Goal: Task Accomplishment & Management: Complete application form

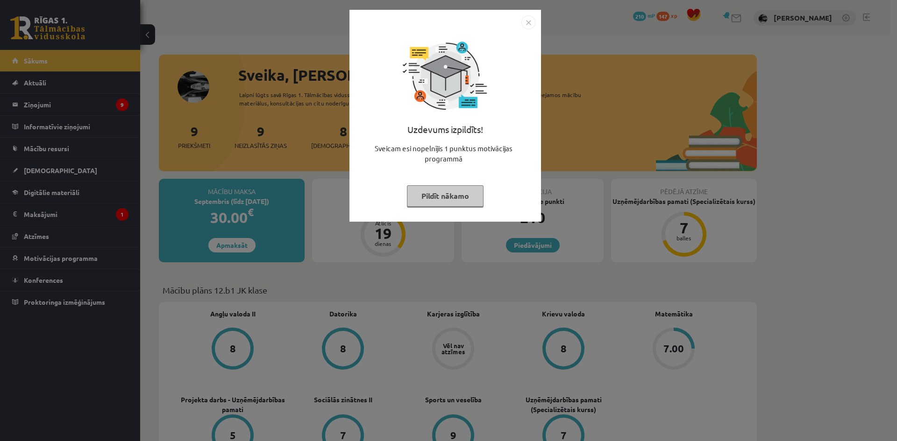
click at [456, 197] on button "Pildīt nākamo" at bounding box center [445, 195] width 77 height 21
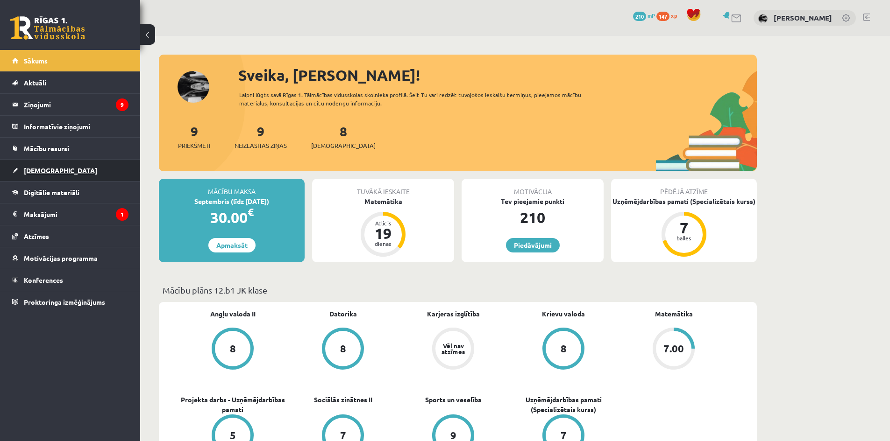
click at [38, 176] on link "[DEMOGRAPHIC_DATA]" at bounding box center [70, 170] width 116 height 21
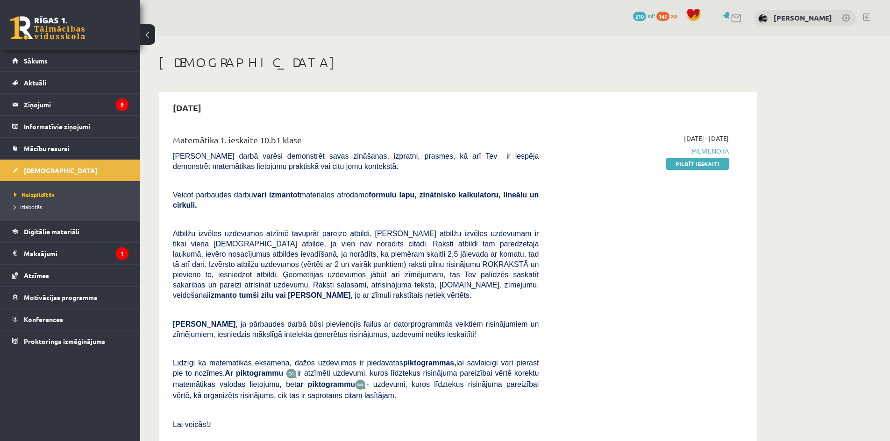
drag, startPoint x: 710, startPoint y: 163, endPoint x: 490, endPoint y: 48, distance: 248.2
click at [692, 164] on link "Pildīt ieskaiti" at bounding box center [697, 164] width 63 height 12
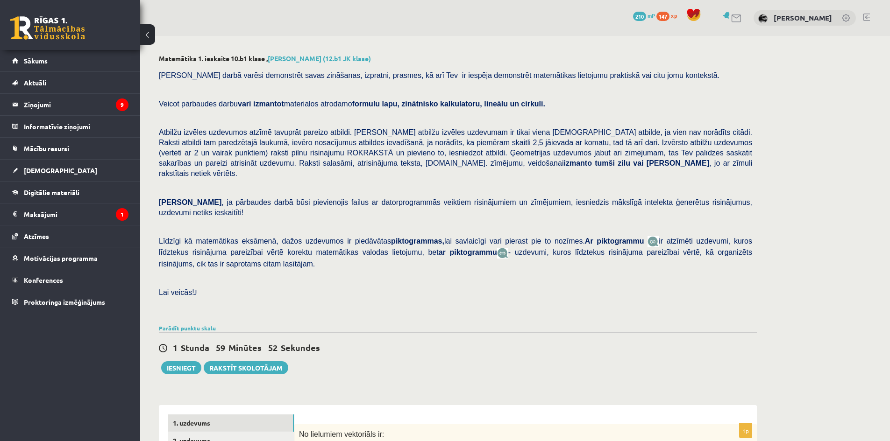
scroll to position [210, 0]
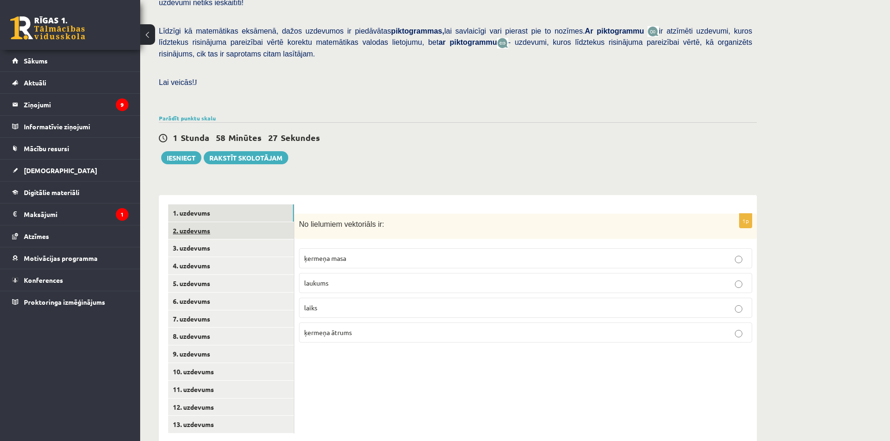
click at [203, 222] on link "2. uzdevums" at bounding box center [231, 230] width 126 height 17
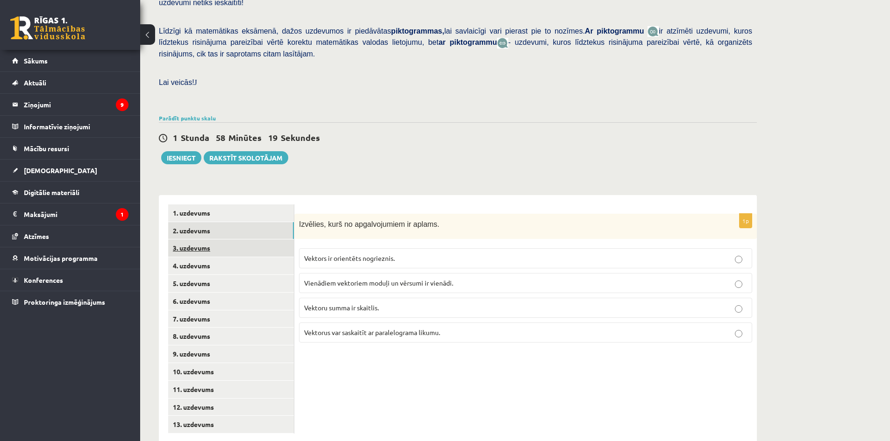
click at [185, 240] on link "3. uzdevums" at bounding box center [231, 248] width 126 height 17
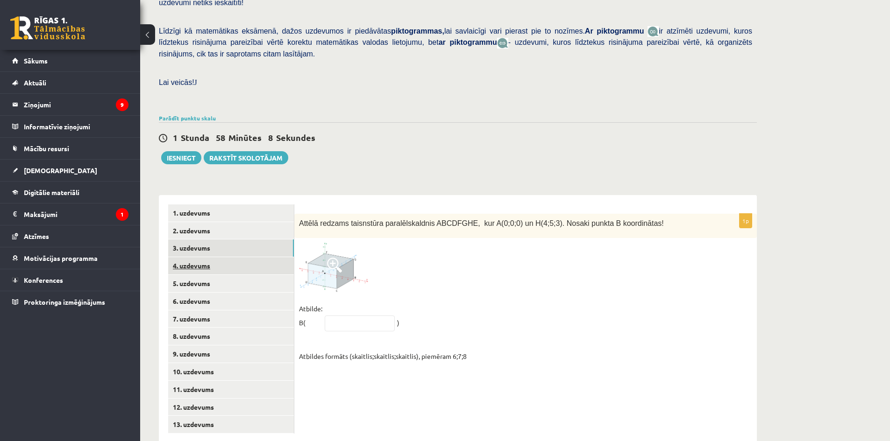
click at [203, 257] on link "4. uzdevums" at bounding box center [231, 265] width 126 height 17
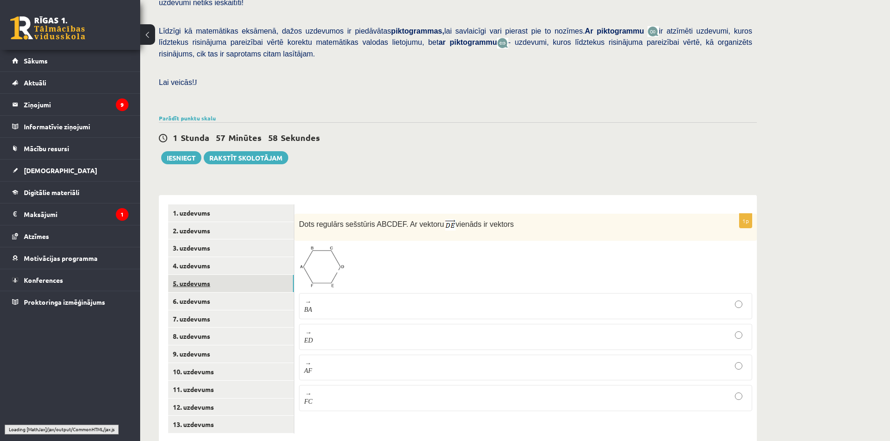
click at [193, 275] on link "5. uzdevums" at bounding box center [231, 283] width 126 height 17
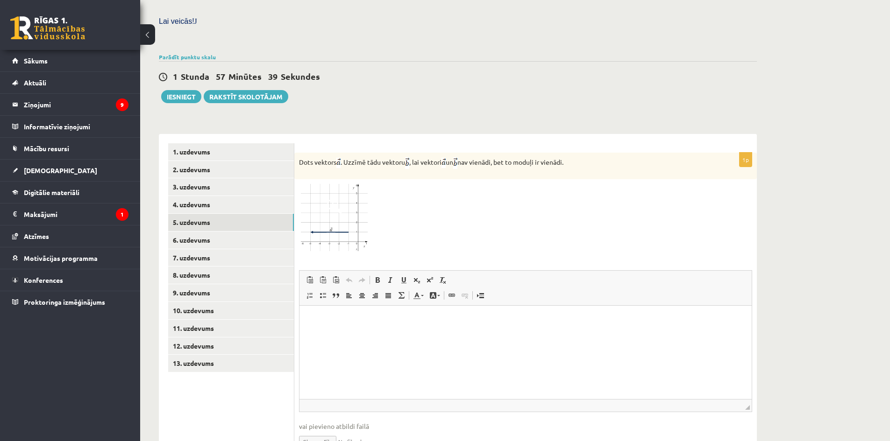
scroll to position [274, 0]
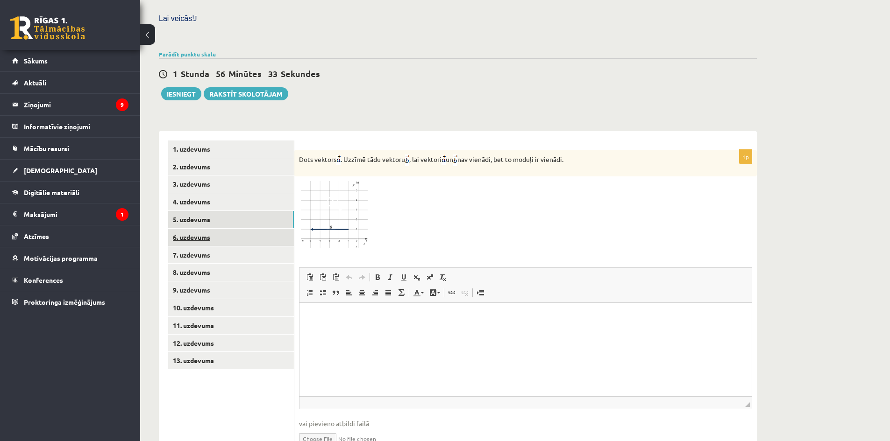
click at [188, 229] on link "6. uzdevums" at bounding box center [231, 237] width 126 height 17
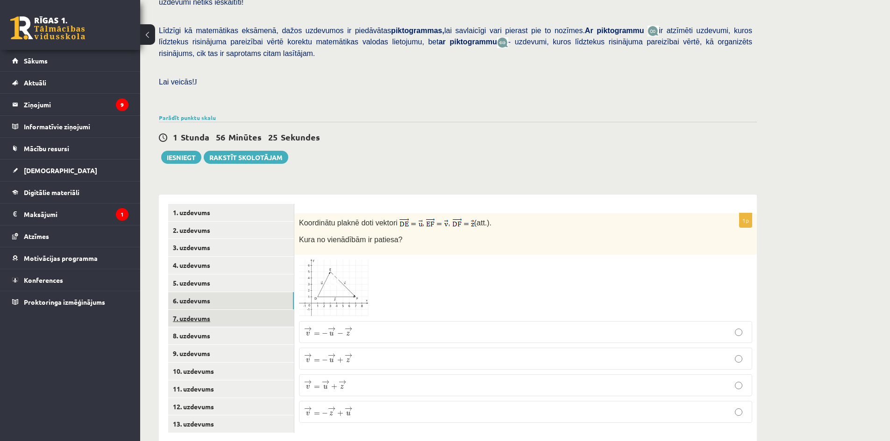
click at [185, 310] on link "7. uzdevums" at bounding box center [231, 318] width 126 height 17
click at [198, 327] on link "8. uzdevums" at bounding box center [231, 335] width 126 height 17
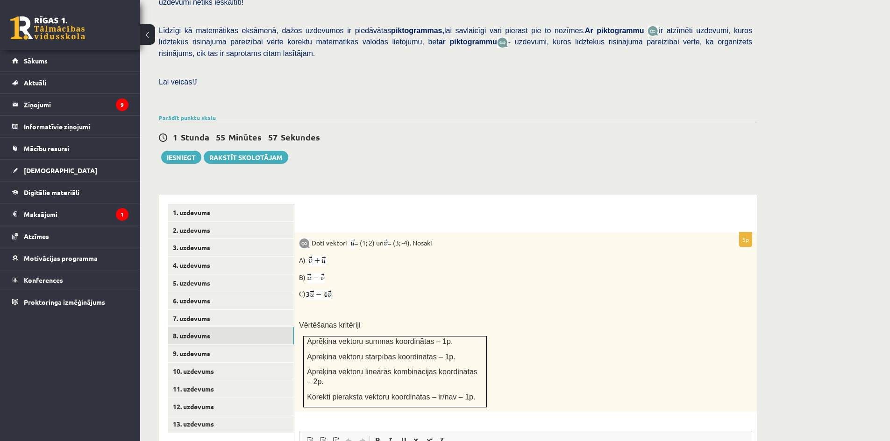
scroll to position [0, 0]
click at [197, 345] on link "9. uzdevums" at bounding box center [231, 353] width 126 height 17
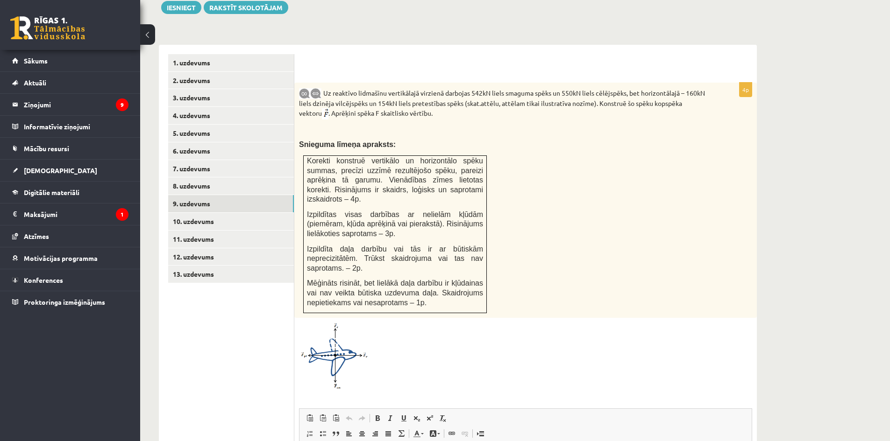
scroll to position [363, 0]
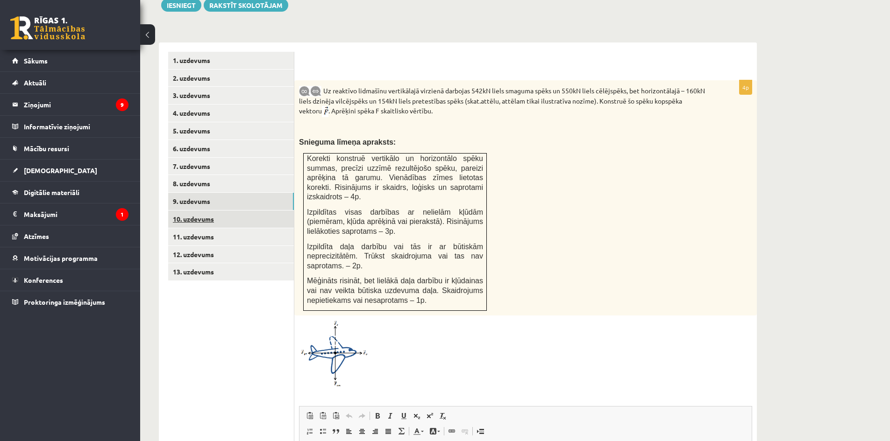
click at [182, 211] on link "10. uzdevums" at bounding box center [231, 219] width 126 height 17
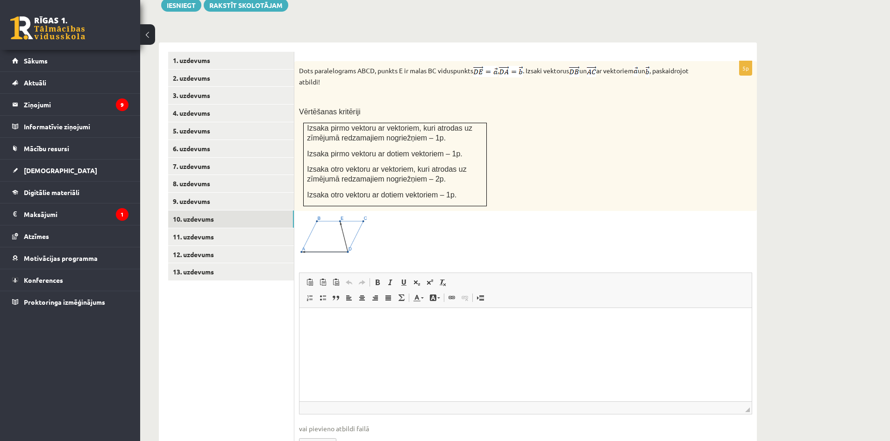
scroll to position [0, 0]
click at [201, 228] on link "11. uzdevums" at bounding box center [231, 236] width 126 height 17
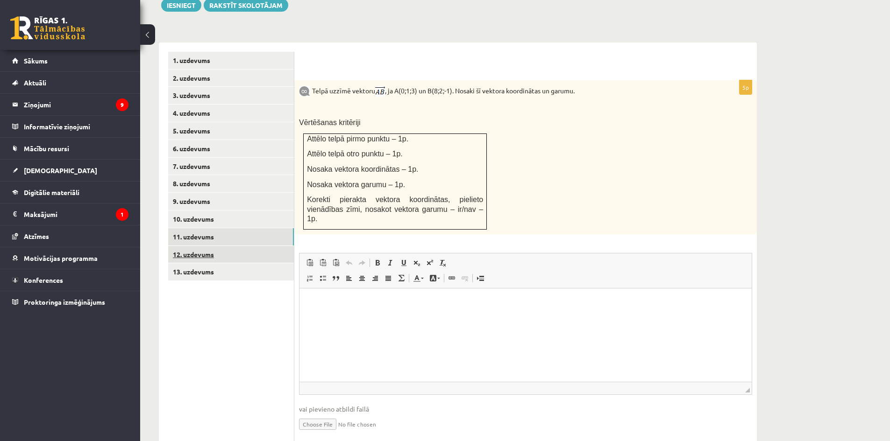
click at [188, 246] on link "12. uzdevums" at bounding box center [231, 254] width 126 height 17
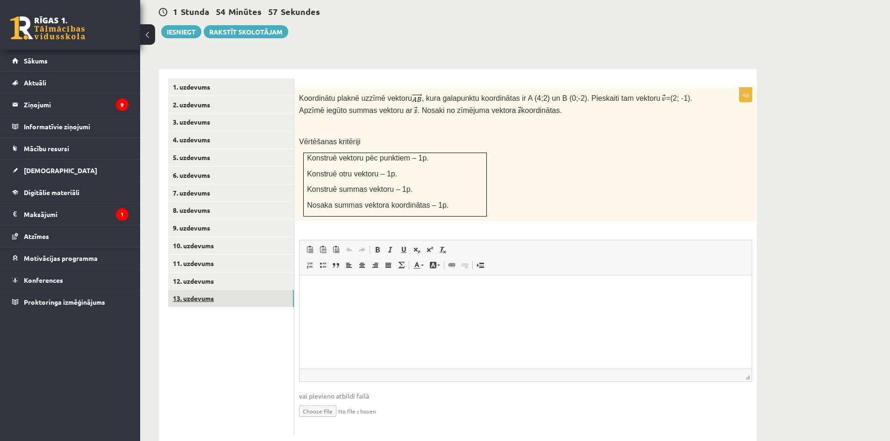
click at [197, 290] on link "13. uzdevums" at bounding box center [231, 298] width 126 height 17
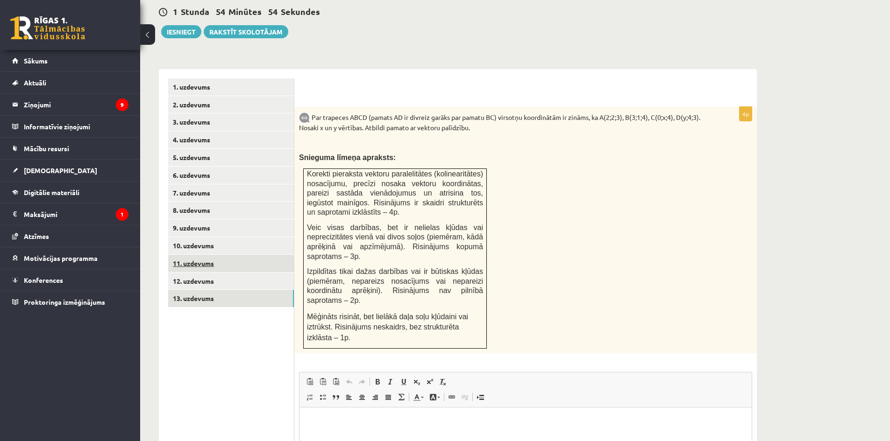
click at [204, 255] on link "11. uzdevums" at bounding box center [231, 263] width 126 height 17
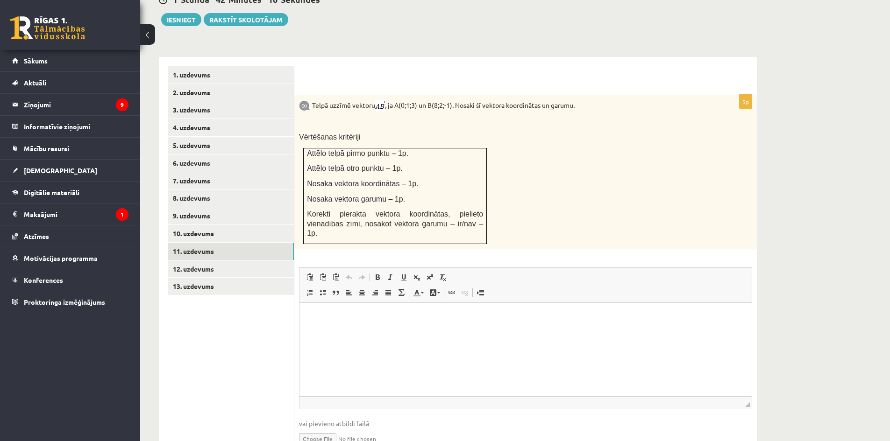
scroll to position [337, 0]
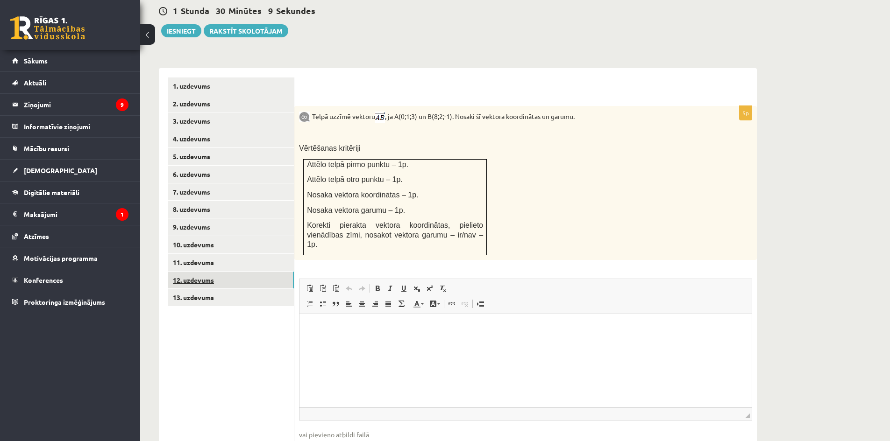
click at [203, 272] on link "12. uzdevums" at bounding box center [231, 280] width 126 height 17
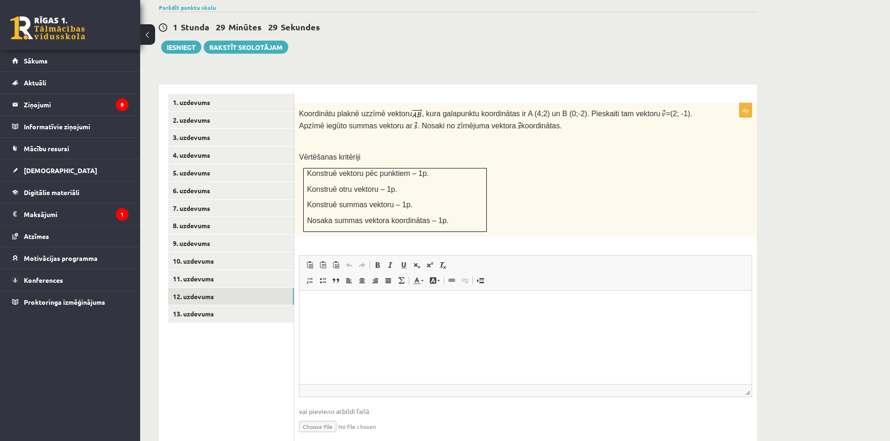
scroll to position [320, 0]
click at [204, 306] on link "13. uzdevums" at bounding box center [231, 314] width 126 height 17
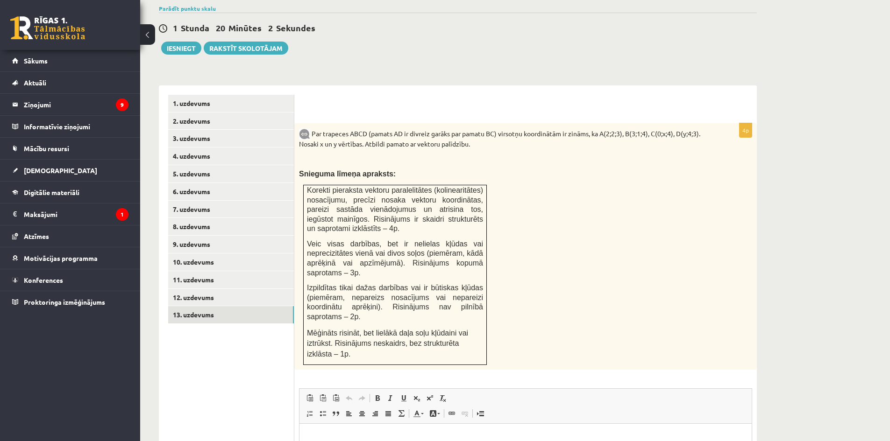
scroll to position [0, 0]
click at [195, 254] on link "10. uzdevums" at bounding box center [231, 262] width 126 height 17
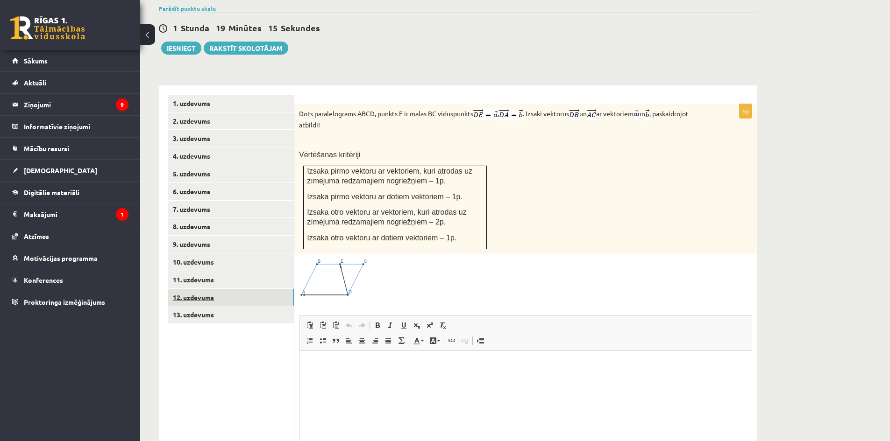
click at [195, 289] on link "12. uzdevums" at bounding box center [231, 297] width 126 height 17
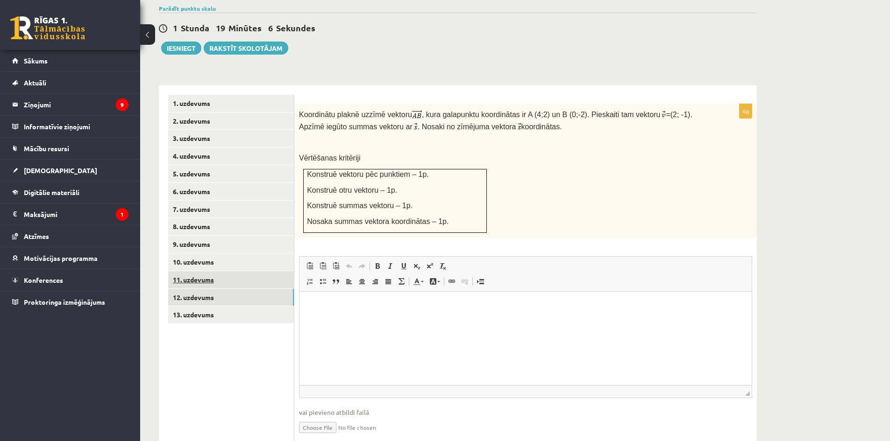
click at [185, 271] on link "11. uzdevums" at bounding box center [231, 279] width 126 height 17
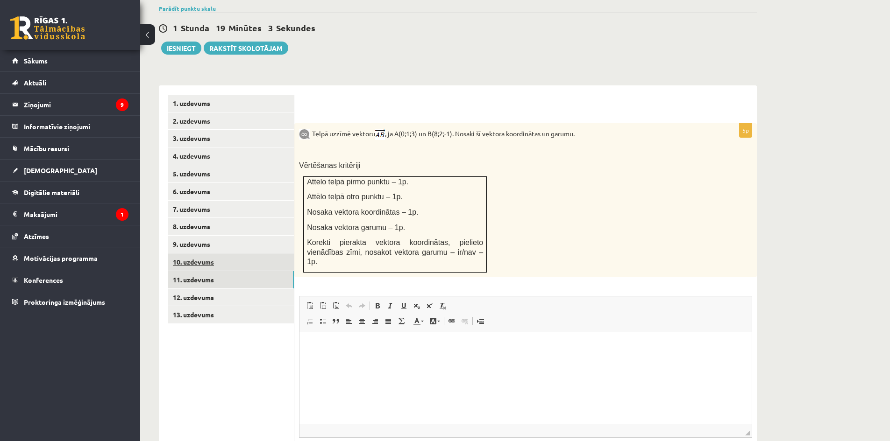
click at [194, 254] on link "10. uzdevums" at bounding box center [231, 262] width 126 height 17
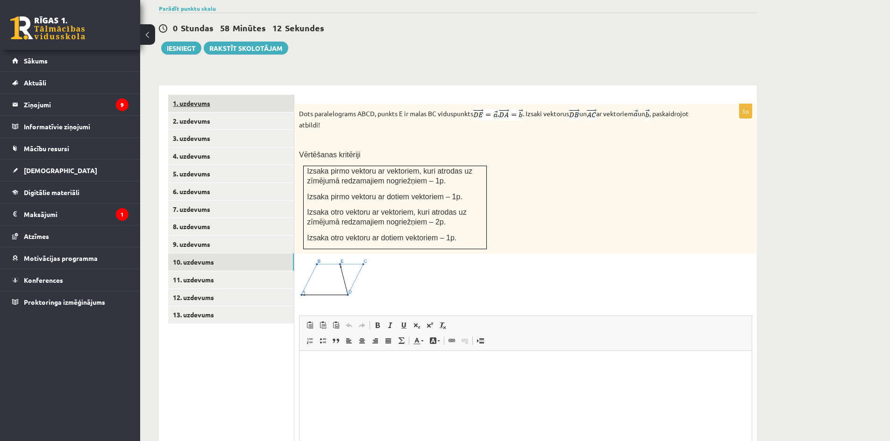
click at [199, 95] on link "1. uzdevums" at bounding box center [231, 103] width 126 height 17
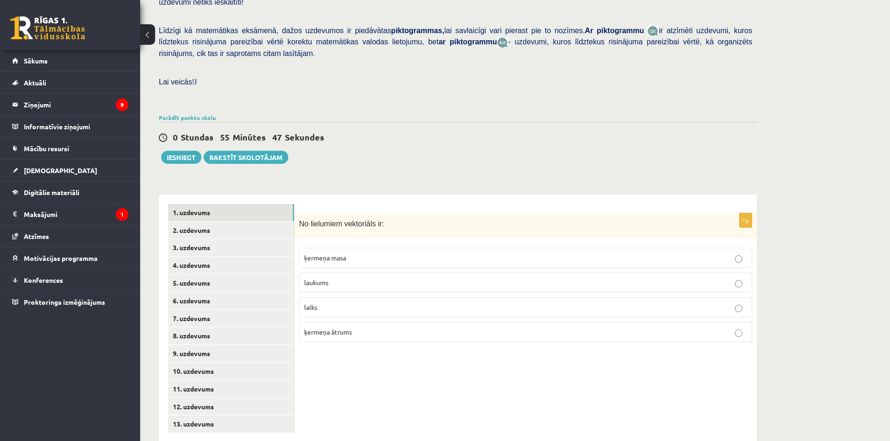
click at [732, 327] on p "ķermeņa ātrums" at bounding box center [525, 332] width 443 height 10
click at [180, 222] on link "2. uzdevums" at bounding box center [231, 230] width 126 height 17
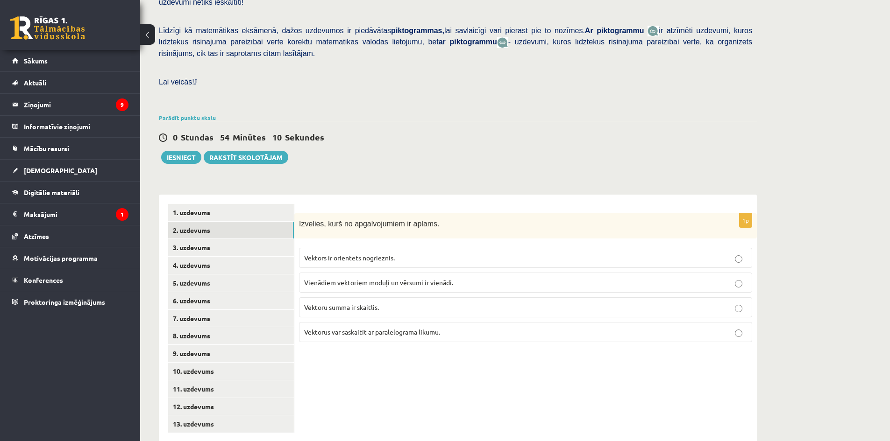
click at [468, 303] on p "Vektoru summa ir skaitlis." at bounding box center [525, 308] width 443 height 10
click at [183, 257] on link "4. uzdevums" at bounding box center [231, 265] width 126 height 17
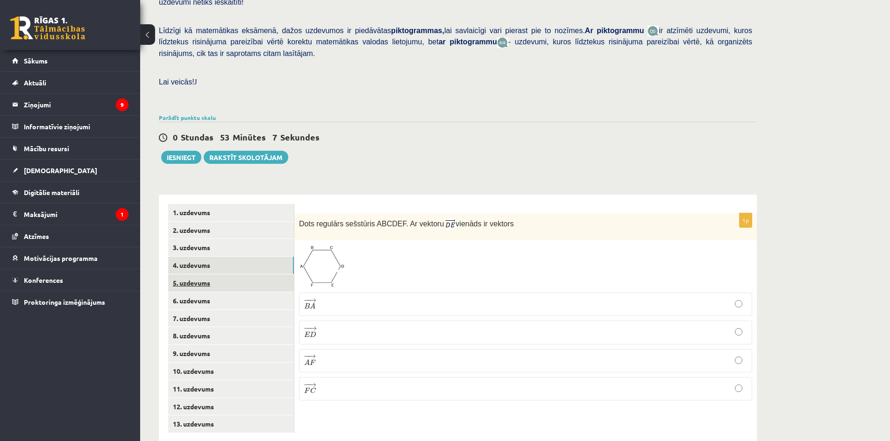
click at [184, 275] on link "5. uzdevums" at bounding box center [231, 283] width 126 height 17
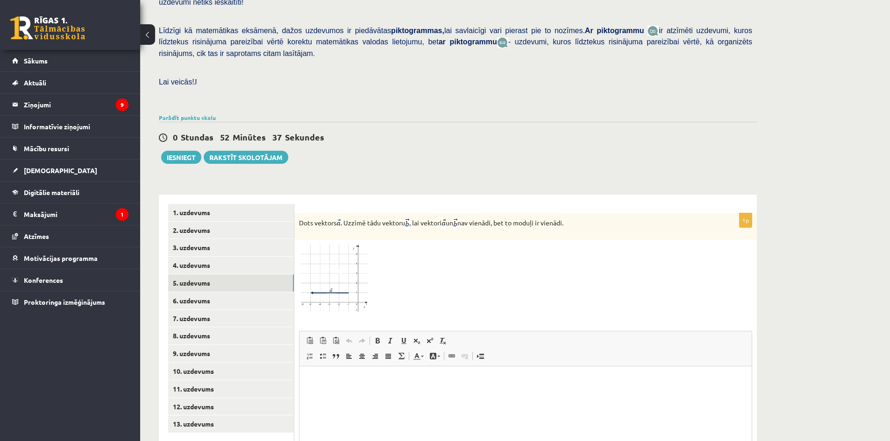
scroll to position [0, 0]
drag, startPoint x: 211, startPoint y: 240, endPoint x: 189, endPoint y: 243, distance: 22.2
click at [189, 257] on link "4. uzdevums" at bounding box center [231, 265] width 126 height 17
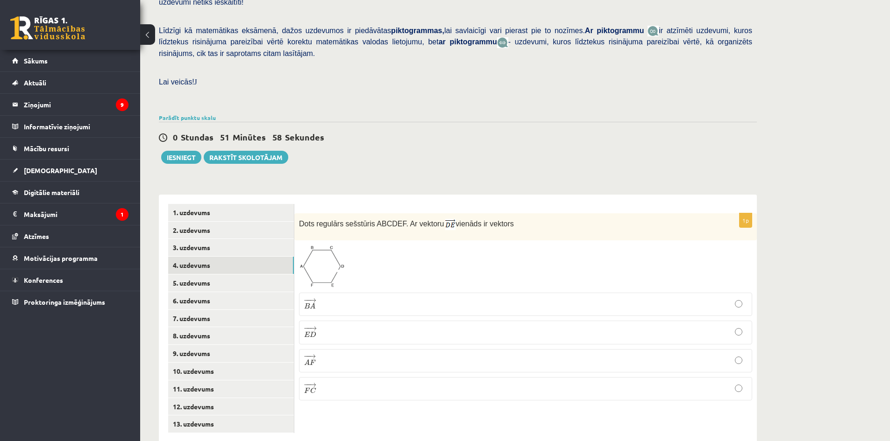
drag, startPoint x: 440, startPoint y: 287, endPoint x: 312, endPoint y: 270, distance: 129.1
click at [312, 288] on fieldset "− − → B A B A → − − → E D E D → − − → A F A F → − − → F C F C →" at bounding box center [525, 345] width 453 height 115
click at [312, 303] on span "A" at bounding box center [313, 306] width 6 height 6
click at [180, 275] on link "5. uzdevums" at bounding box center [231, 283] width 126 height 17
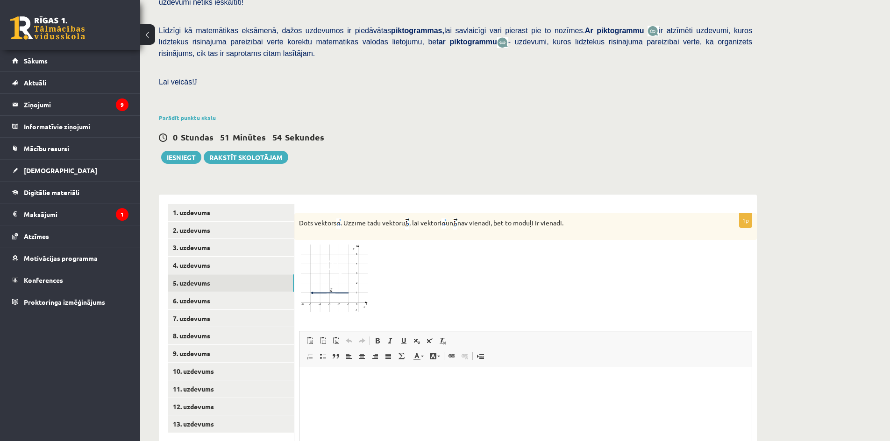
click at [336, 256] on img at bounding box center [334, 279] width 70 height 68
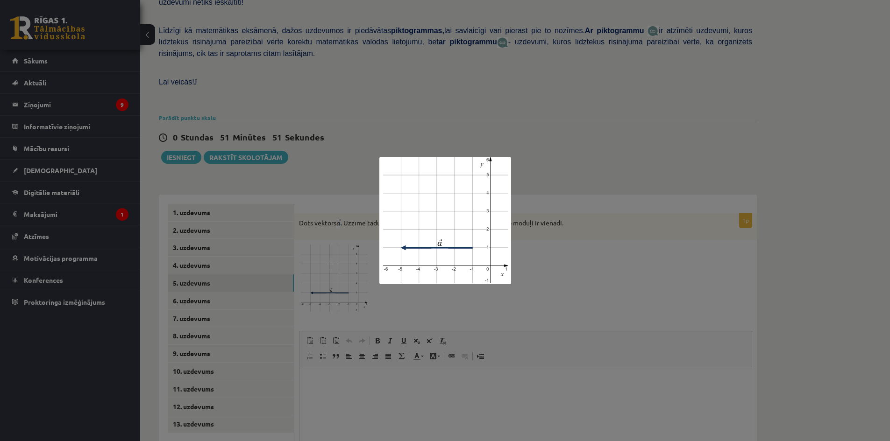
click at [528, 240] on div at bounding box center [445, 220] width 890 height 441
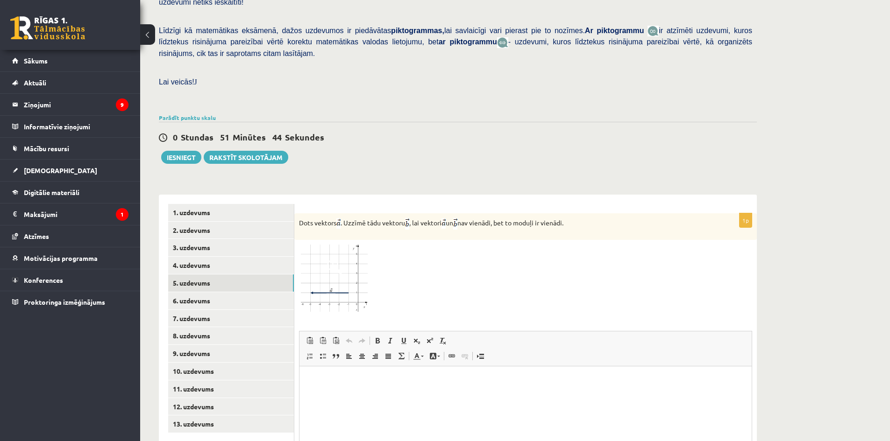
click at [343, 249] on img at bounding box center [334, 279] width 70 height 68
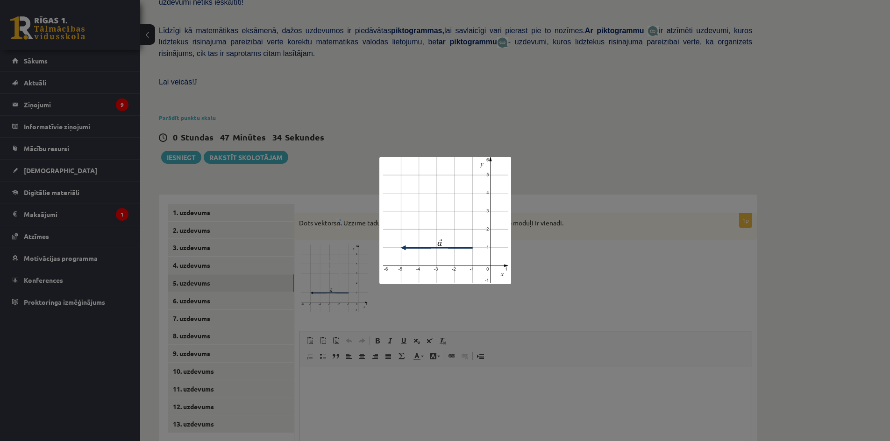
click at [588, 255] on div at bounding box center [445, 220] width 890 height 441
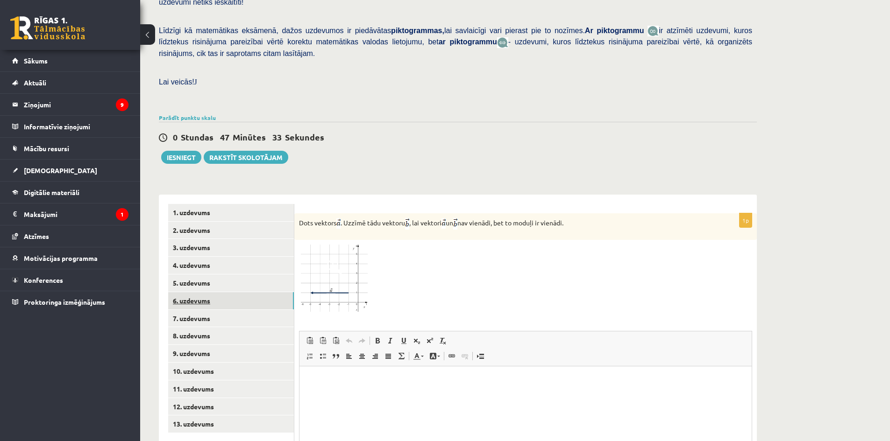
click at [207, 292] on link "6. uzdevums" at bounding box center [231, 300] width 126 height 17
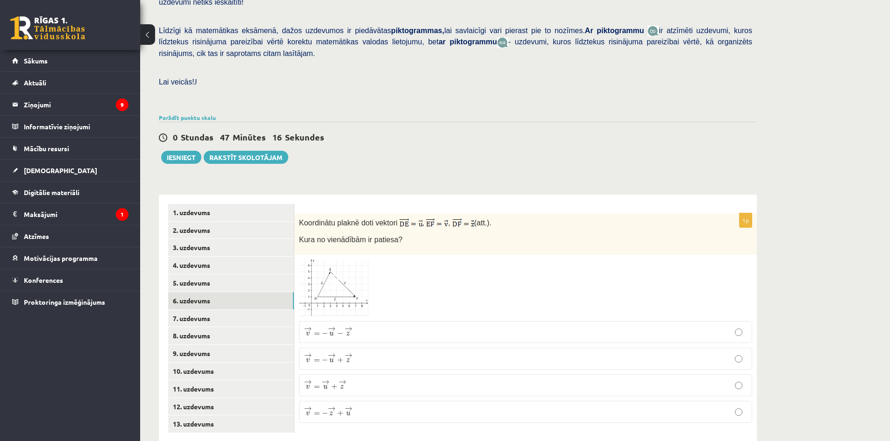
click at [344, 274] on img at bounding box center [334, 288] width 70 height 57
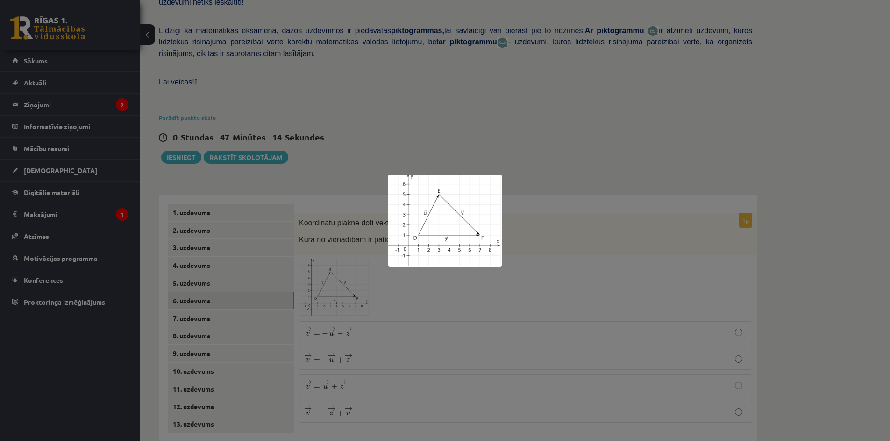
click at [513, 230] on div at bounding box center [445, 220] width 890 height 441
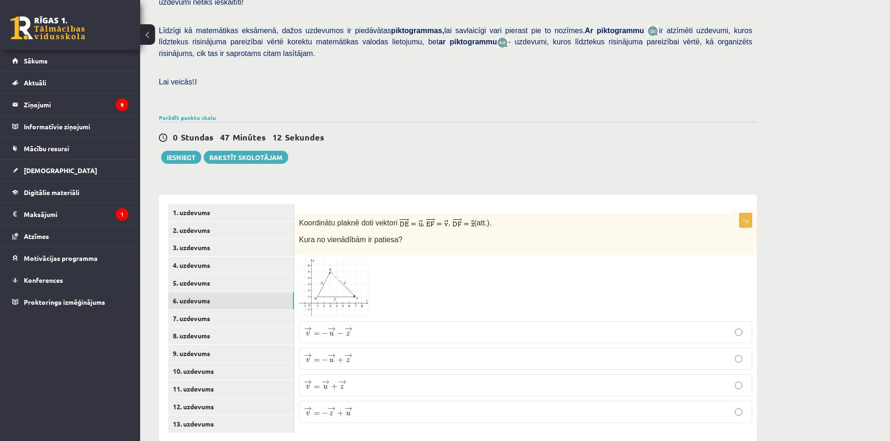
click at [346, 263] on img at bounding box center [334, 288] width 70 height 57
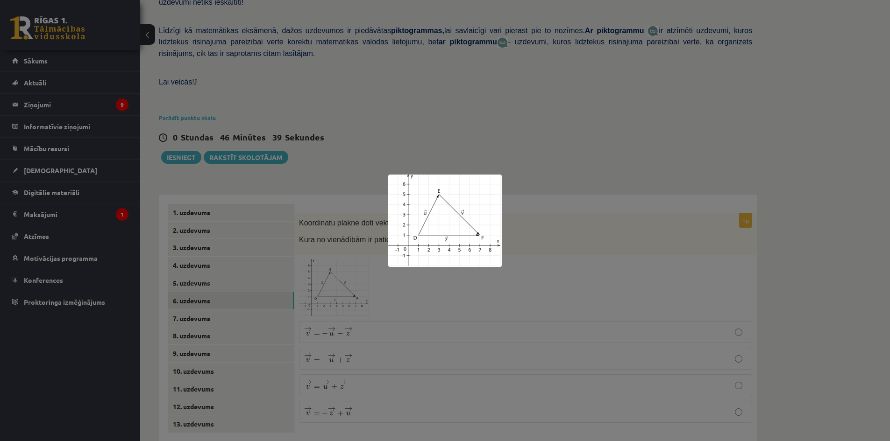
click at [435, 278] on div at bounding box center [445, 220] width 890 height 441
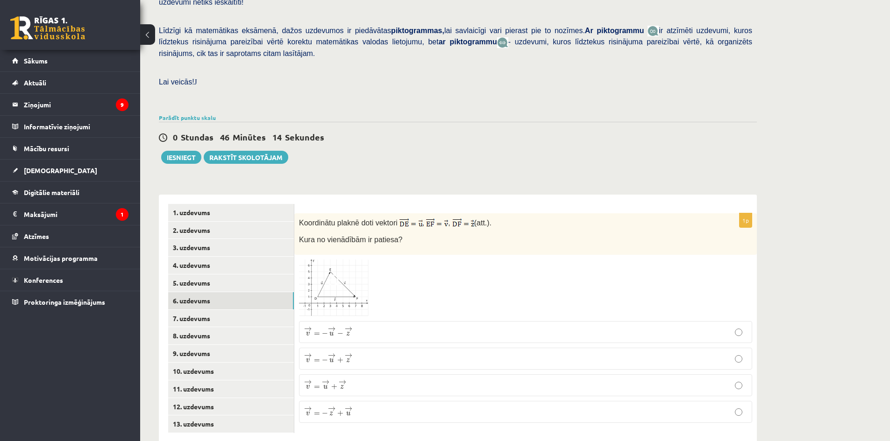
click at [326, 411] on span "−" at bounding box center [325, 414] width 6 height 6
click at [189, 310] on link "7. uzdevums" at bounding box center [231, 318] width 126 height 17
click at [337, 276] on span at bounding box center [334, 283] width 15 height 15
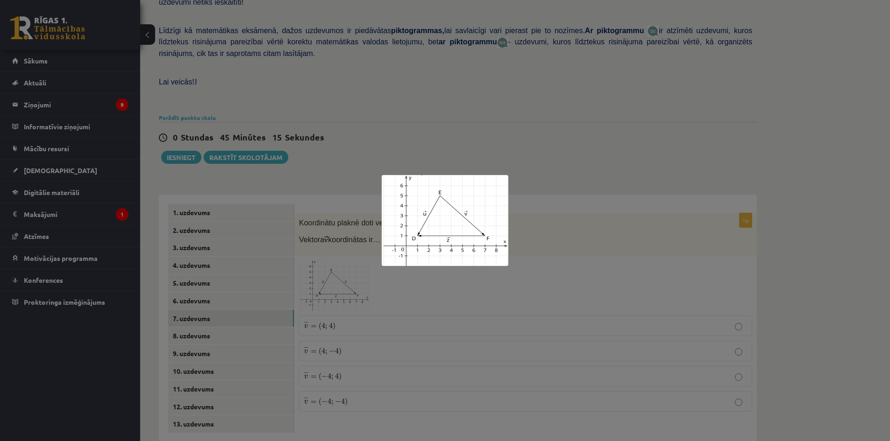
click at [506, 284] on div at bounding box center [445, 220] width 890 height 441
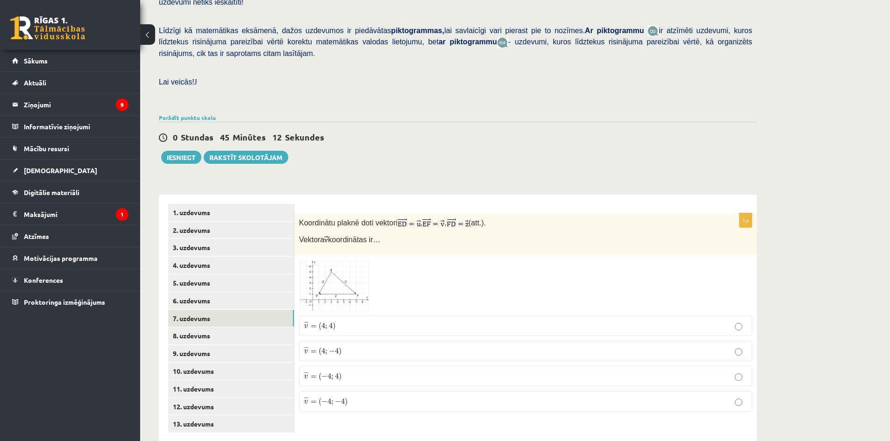
click at [354, 277] on img at bounding box center [334, 286] width 70 height 50
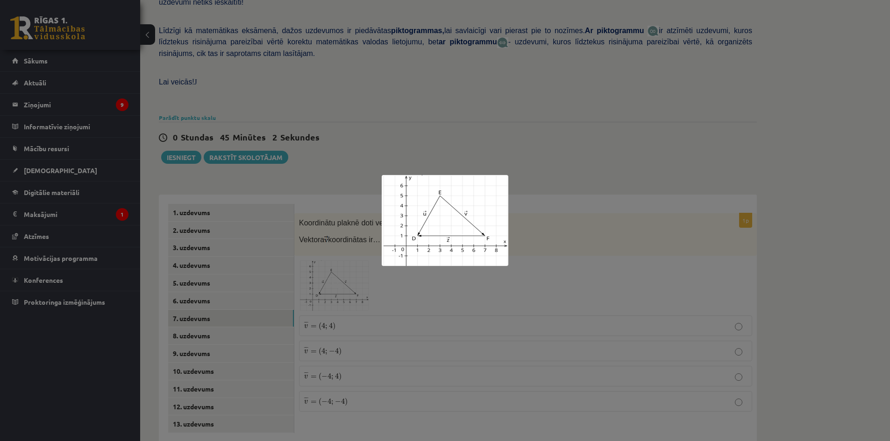
click at [384, 333] on div at bounding box center [445, 220] width 890 height 441
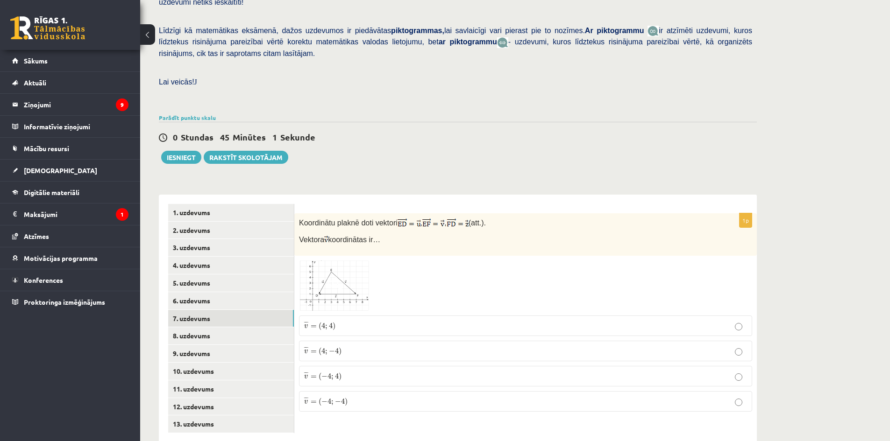
click at [347, 346] on p "¯ ¯ ¯ v = ( 4 ; − 4 ) v ¯ = ( 4 ; − 4 )" at bounding box center [525, 351] width 443 height 10
click at [213, 327] on link "8. uzdevums" at bounding box center [231, 335] width 126 height 17
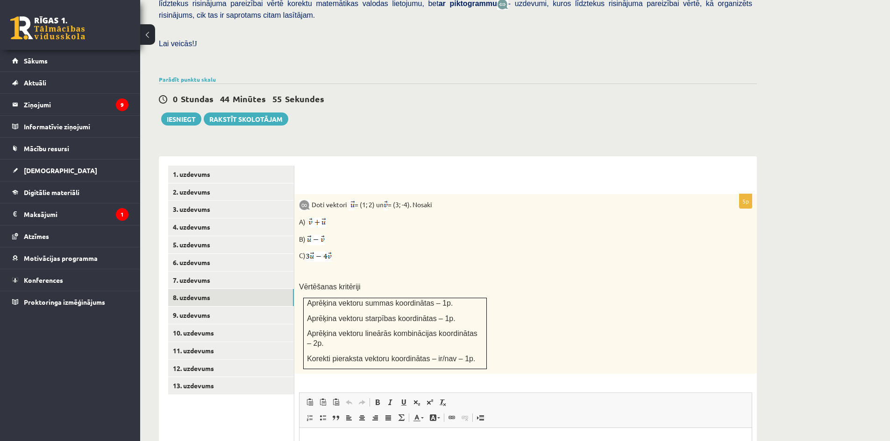
scroll to position [259, 0]
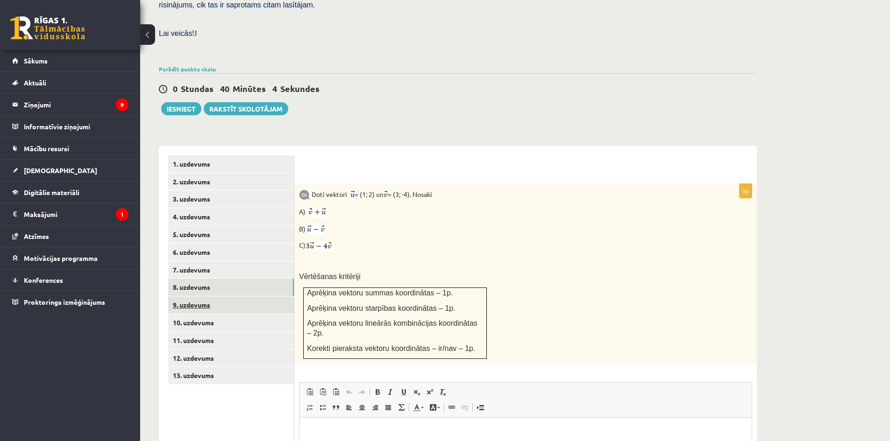
click at [199, 297] on link "9. uzdevums" at bounding box center [231, 305] width 126 height 17
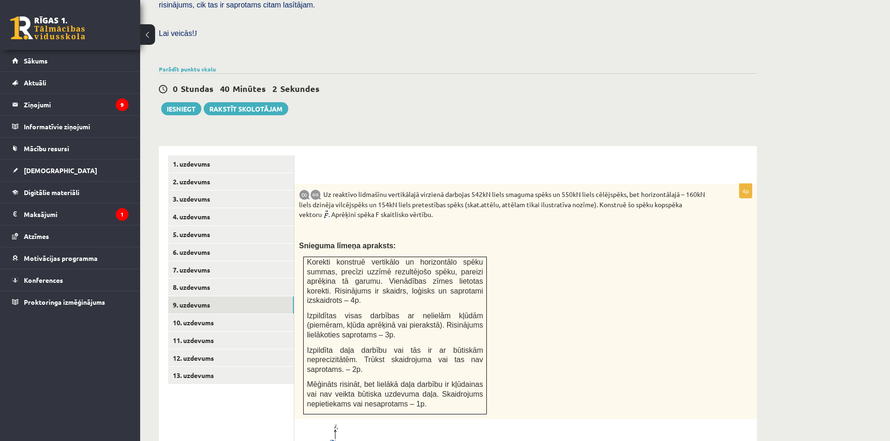
scroll to position [0, 0]
click at [183, 226] on link "5. uzdevums" at bounding box center [231, 234] width 126 height 17
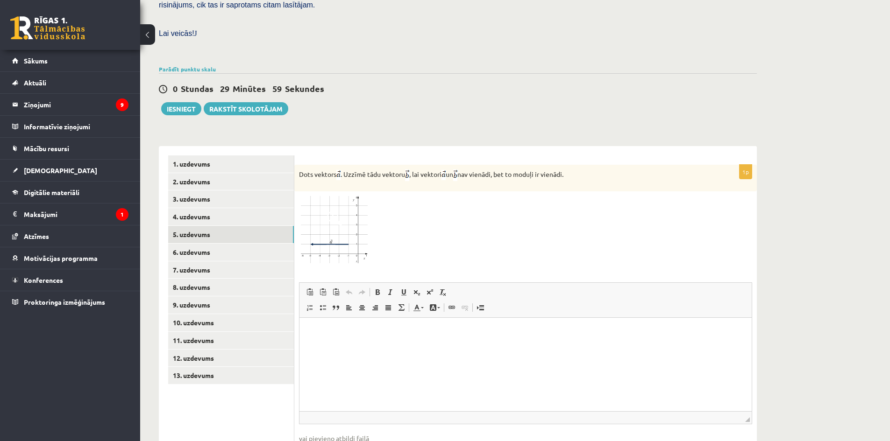
type input "**********"
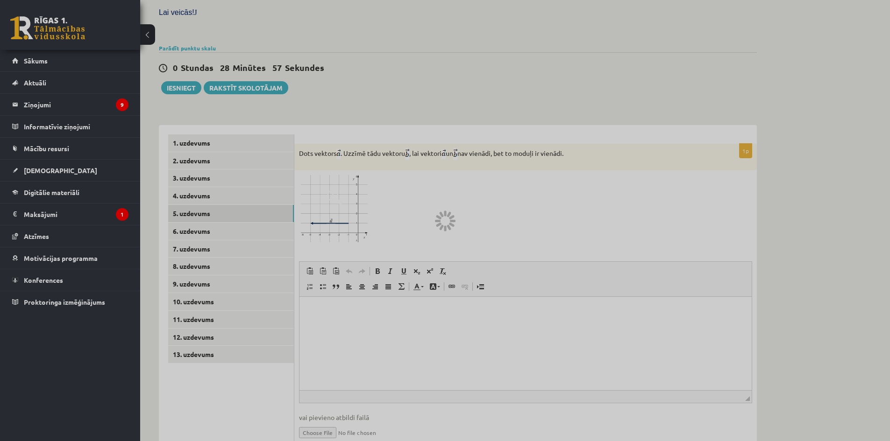
scroll to position [282, 0]
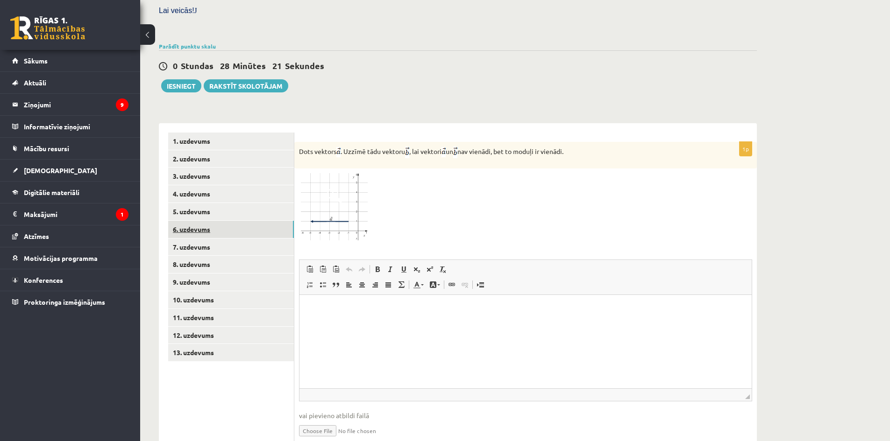
click at [188, 221] on link "6. uzdevums" at bounding box center [231, 229] width 126 height 17
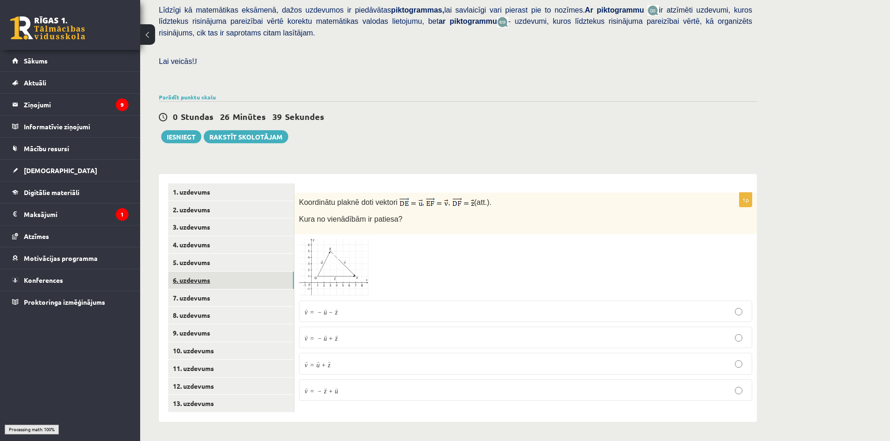
scroll to position [211, 0]
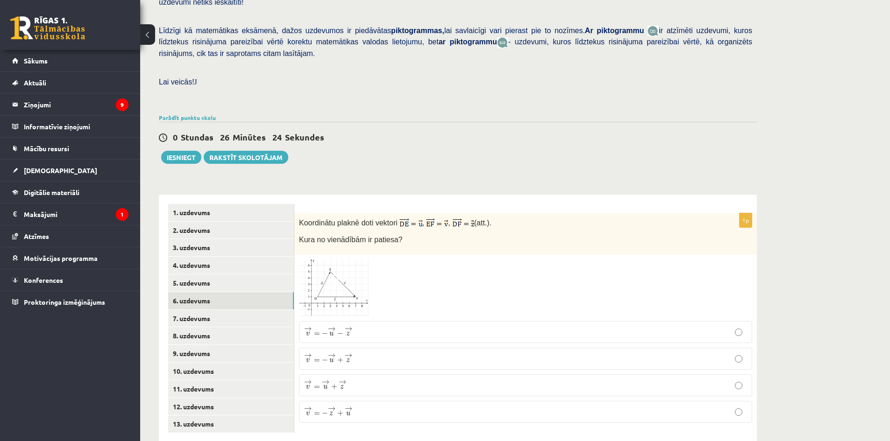
click at [636, 353] on p "→ v = − → u + → z v → = − u → + z →" at bounding box center [525, 359] width 443 height 12
click at [190, 204] on link "1. uzdevums" at bounding box center [231, 212] width 126 height 17
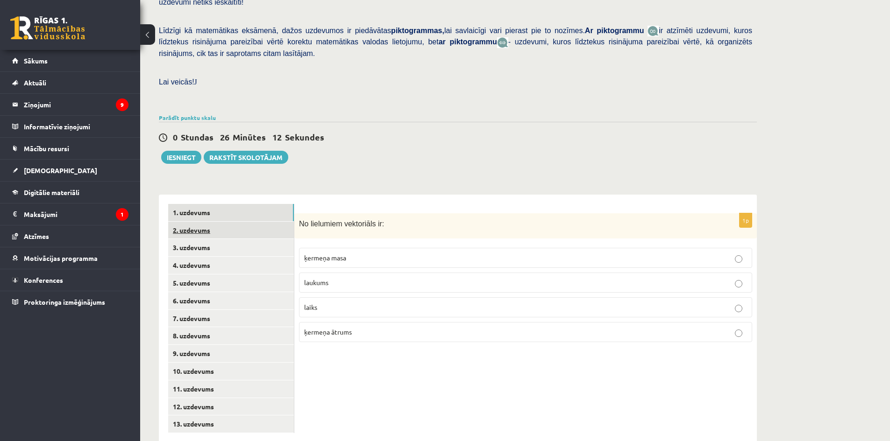
click at [196, 222] on link "2. uzdevums" at bounding box center [231, 230] width 126 height 17
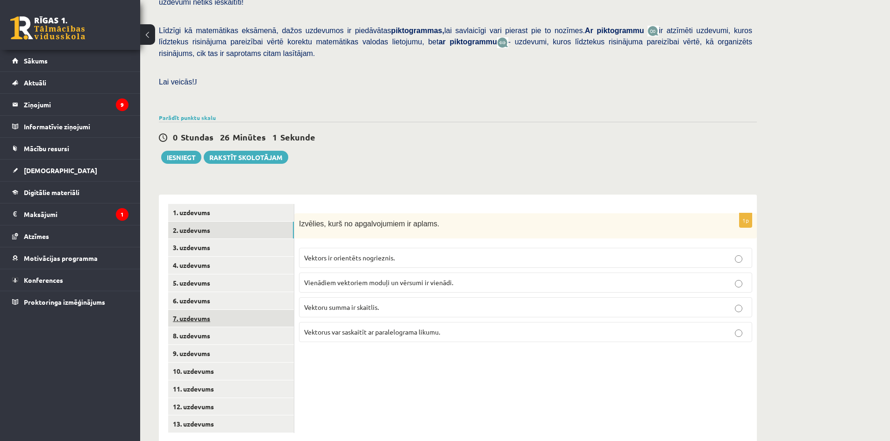
click at [191, 310] on link "7. uzdevums" at bounding box center [231, 318] width 126 height 17
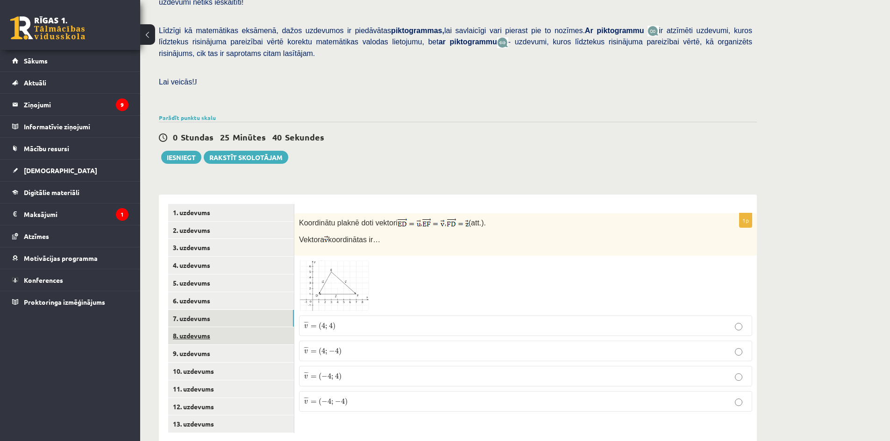
click at [178, 327] on link "8. uzdevums" at bounding box center [231, 335] width 126 height 17
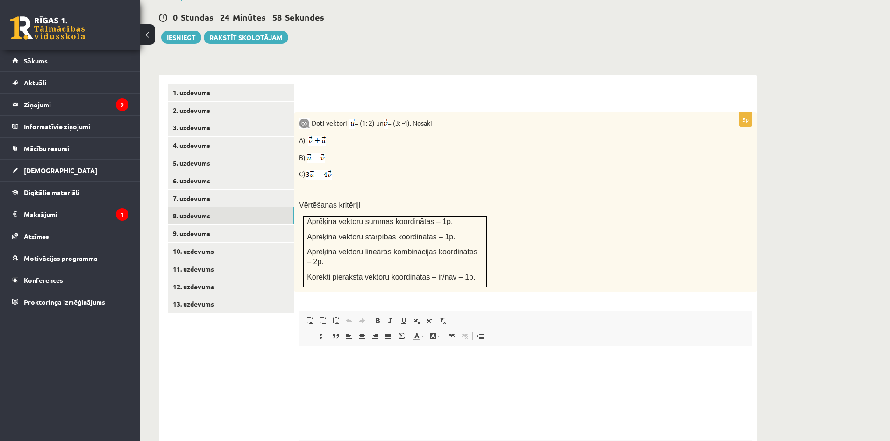
scroll to position [382, 0]
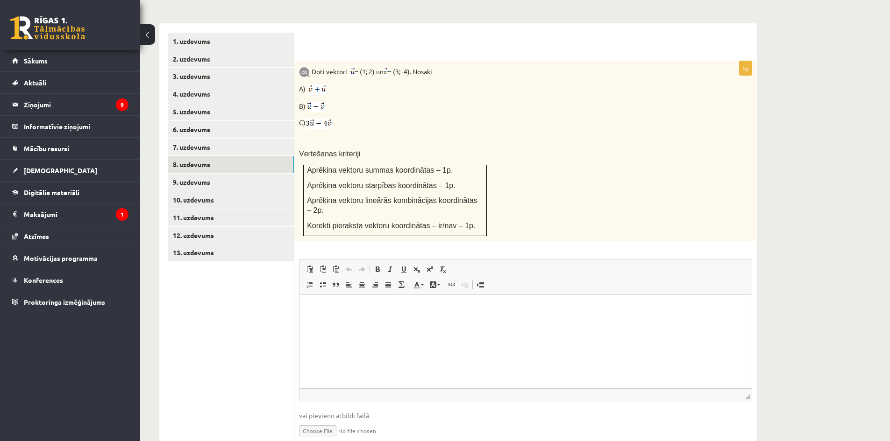
click at [304, 421] on input "file" at bounding box center [525, 430] width 453 height 19
type input "**********"
click at [186, 174] on link "9. uzdevums" at bounding box center [231, 182] width 126 height 17
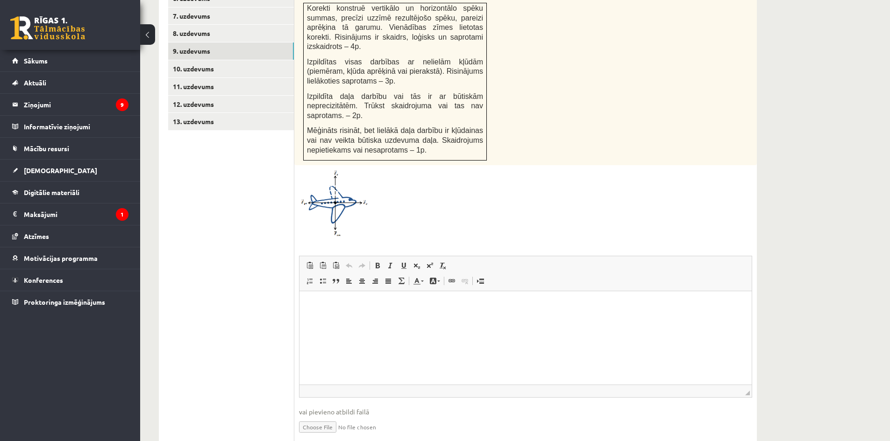
scroll to position [518, 0]
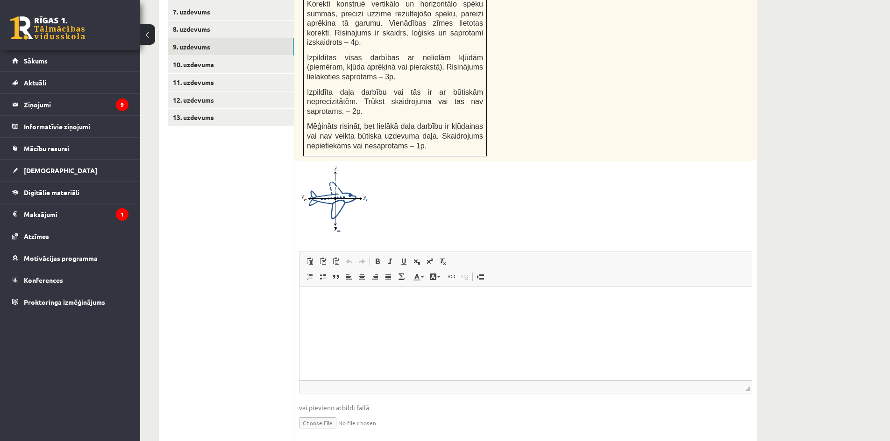
click at [313, 413] on input "file" at bounding box center [525, 422] width 453 height 19
type input "**********"
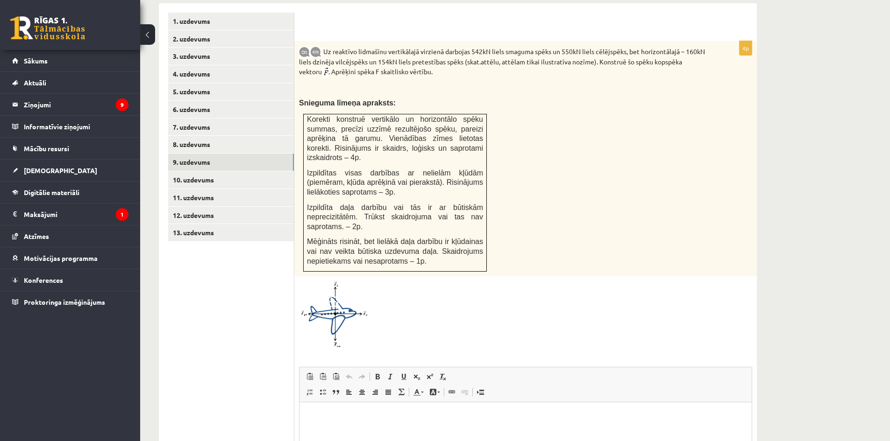
scroll to position [327, 0]
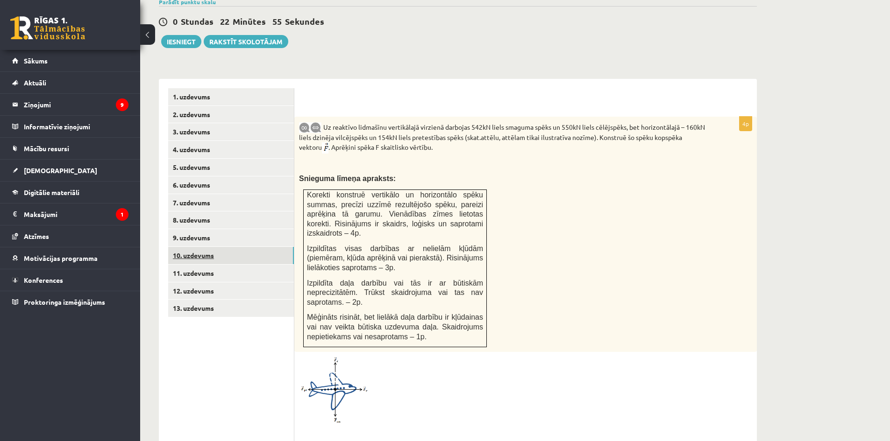
click at [207, 247] on link "10. uzdevums" at bounding box center [231, 255] width 126 height 17
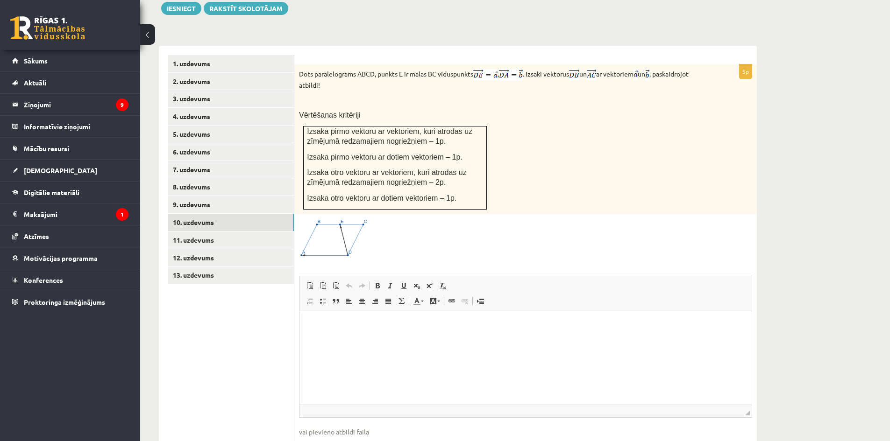
scroll to position [397, 0]
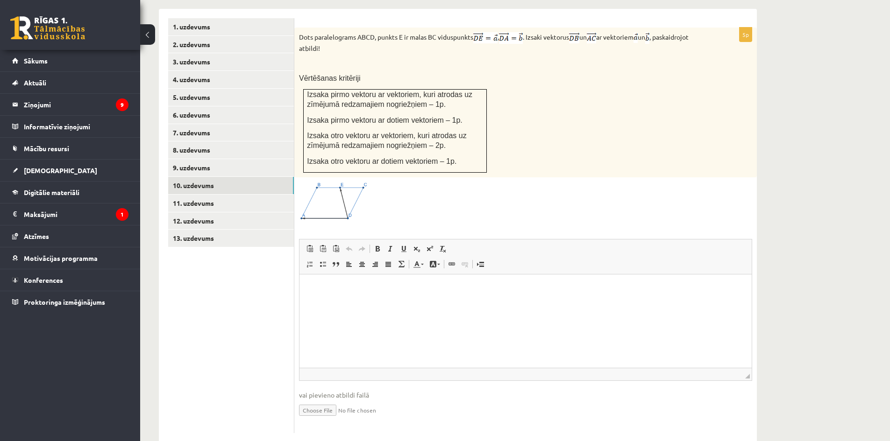
click at [323, 400] on input "file" at bounding box center [525, 409] width 453 height 19
type input "**********"
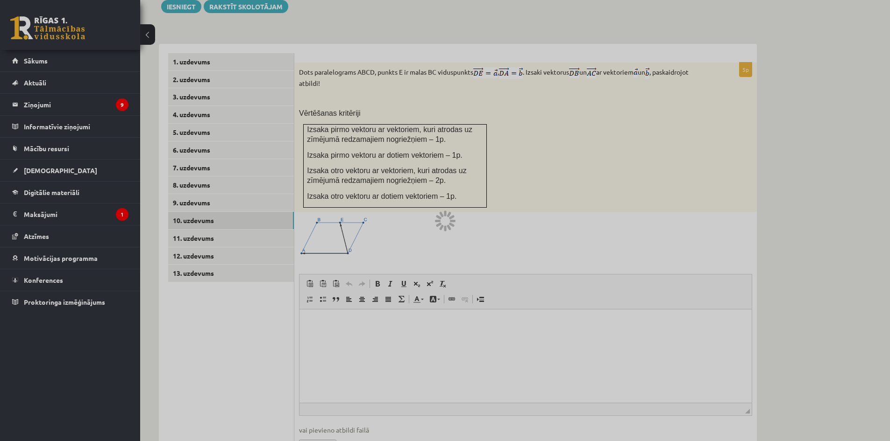
scroll to position [362, 0]
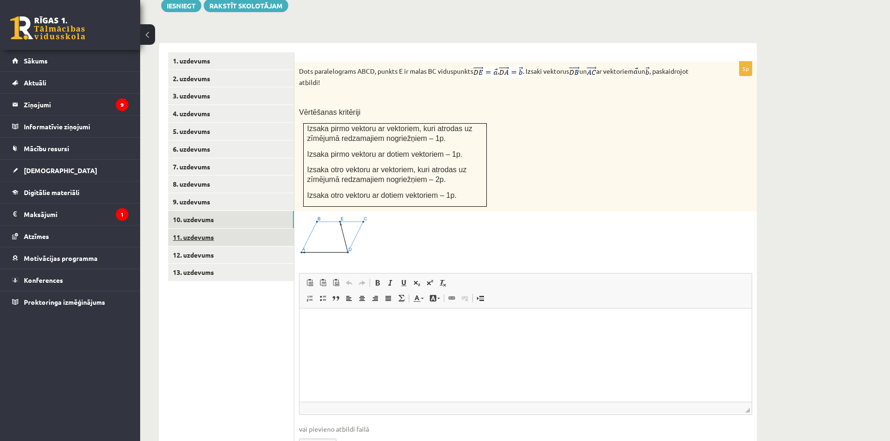
click at [190, 229] on link "11. uzdevums" at bounding box center [231, 237] width 126 height 17
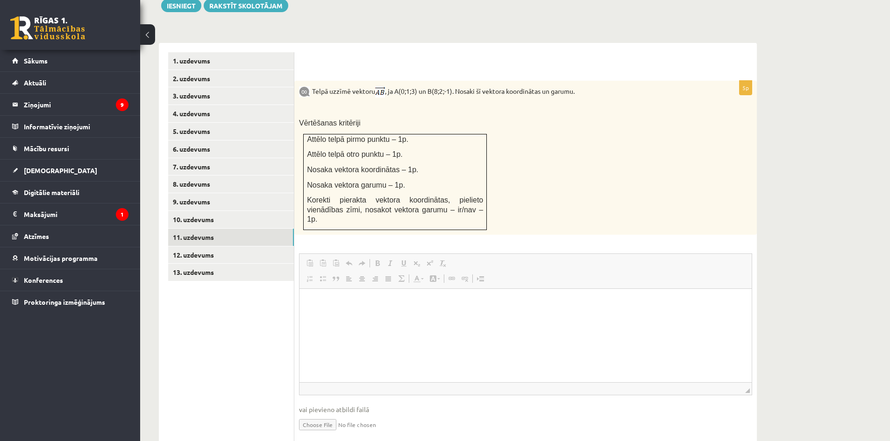
scroll to position [0, 0]
click at [327, 415] on input "file" at bounding box center [525, 424] width 453 height 19
type input "**********"
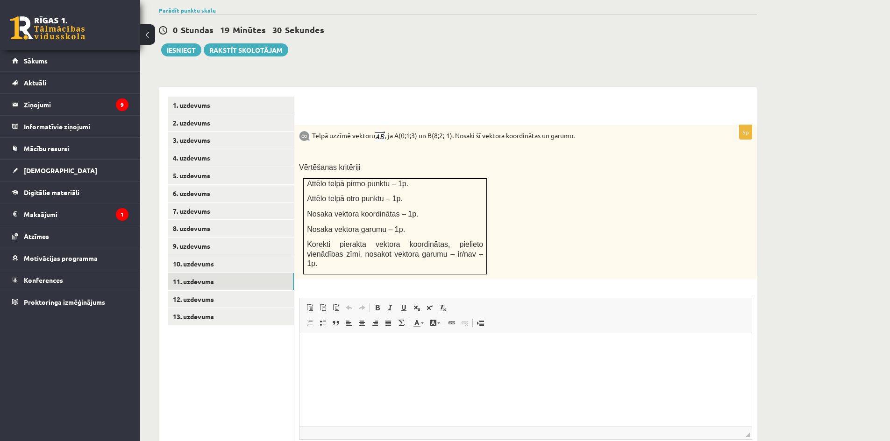
scroll to position [335, 0]
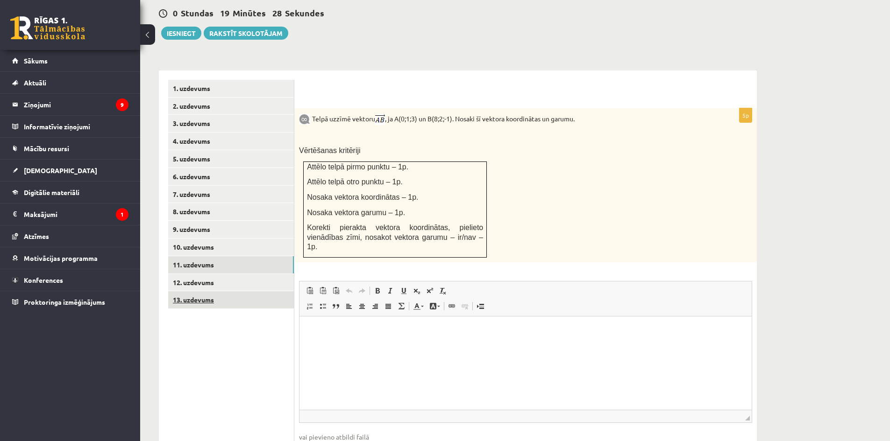
click at [178, 291] on link "13. uzdevums" at bounding box center [231, 299] width 126 height 17
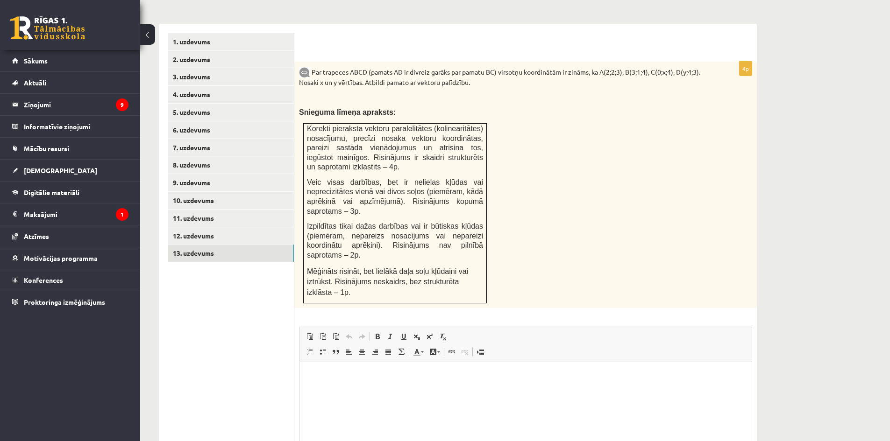
scroll to position [449, 0]
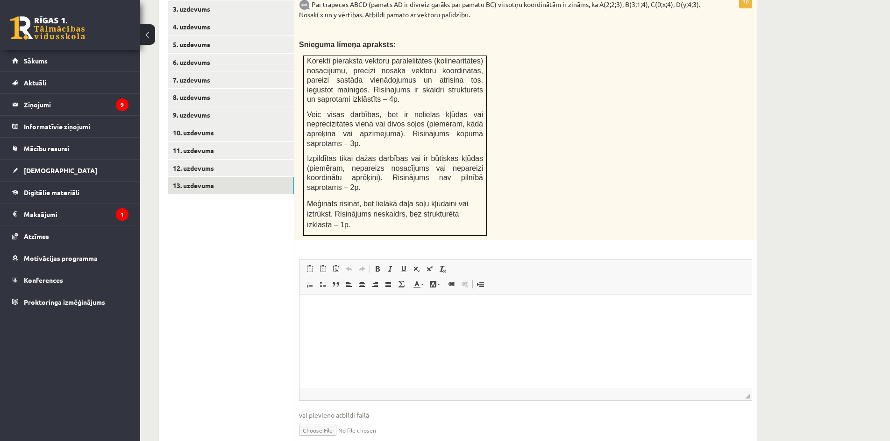
click at [313, 420] on input "file" at bounding box center [525, 429] width 453 height 19
type input "**********"
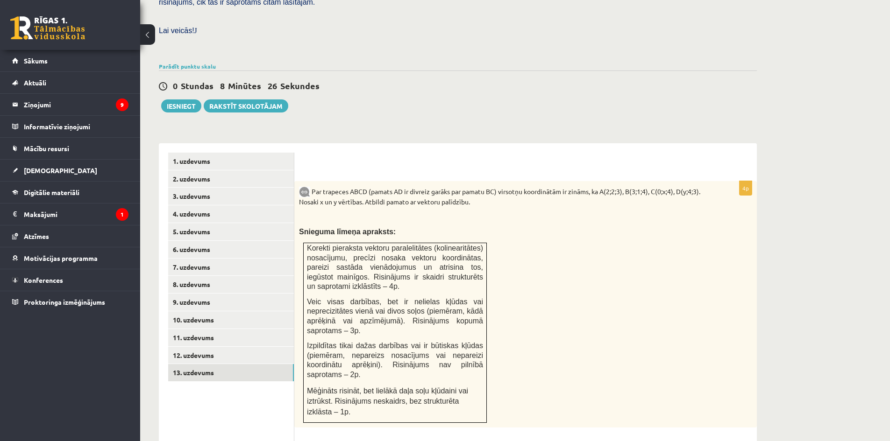
scroll to position [259, 0]
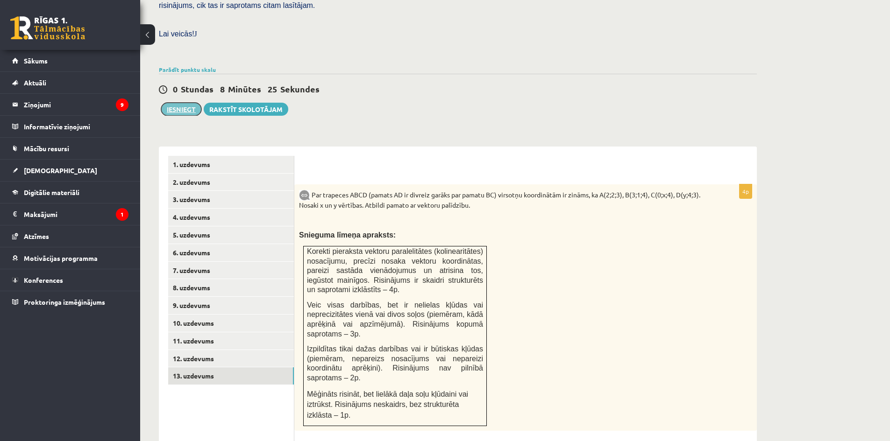
click at [188, 103] on button "Iesniegt" at bounding box center [181, 109] width 40 height 13
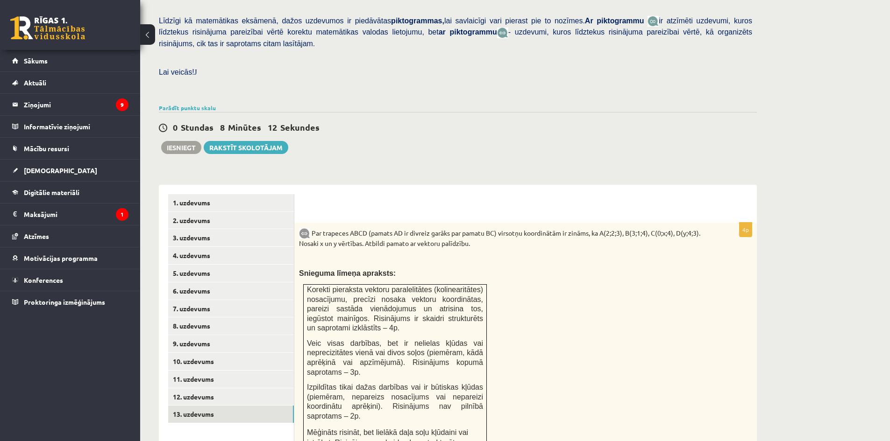
scroll to position [217, 0]
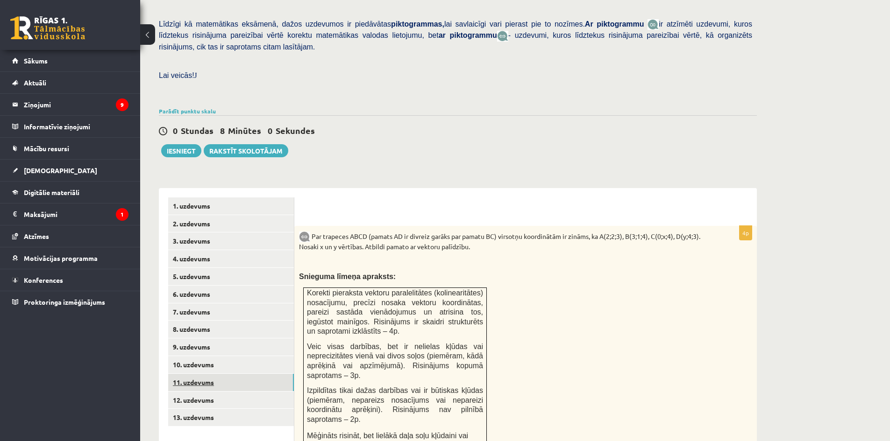
click at [187, 374] on link "11. uzdevums" at bounding box center [231, 382] width 126 height 17
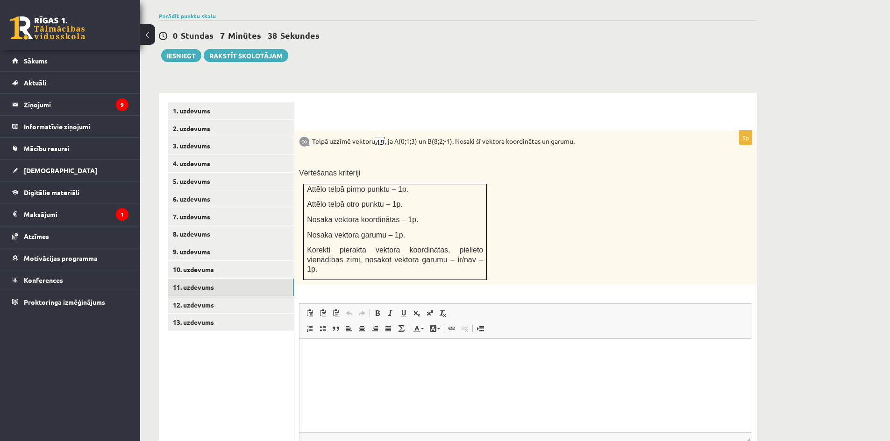
scroll to position [367, 0]
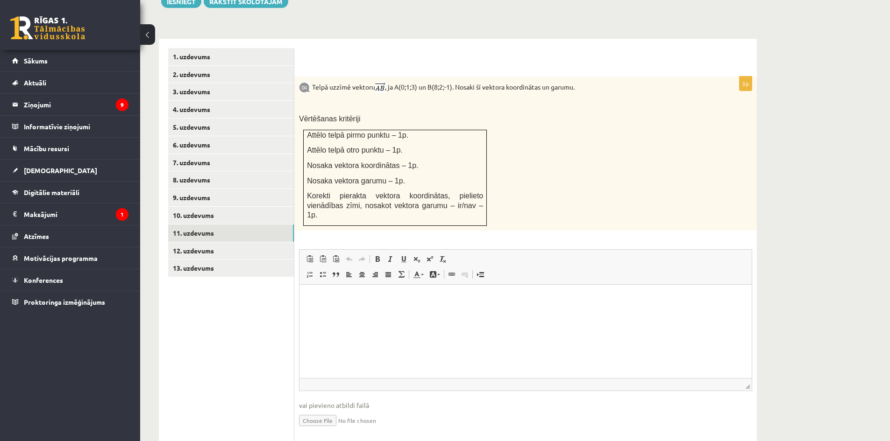
click at [317, 411] on input "file" at bounding box center [525, 420] width 453 height 19
type input "**********"
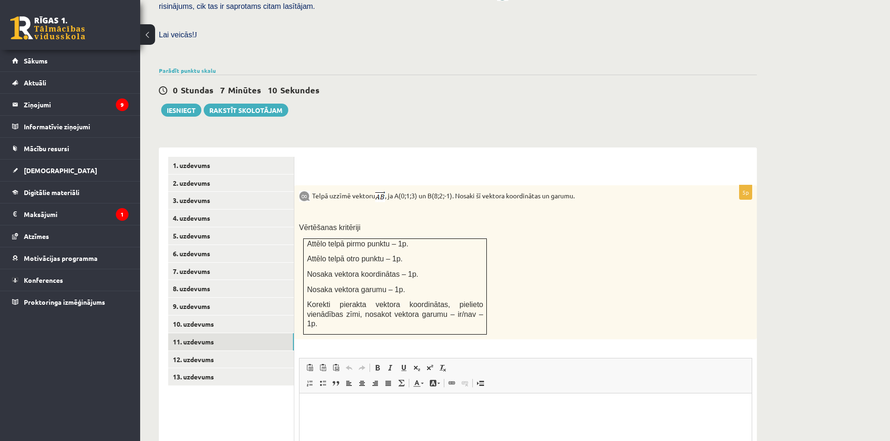
scroll to position [248, 0]
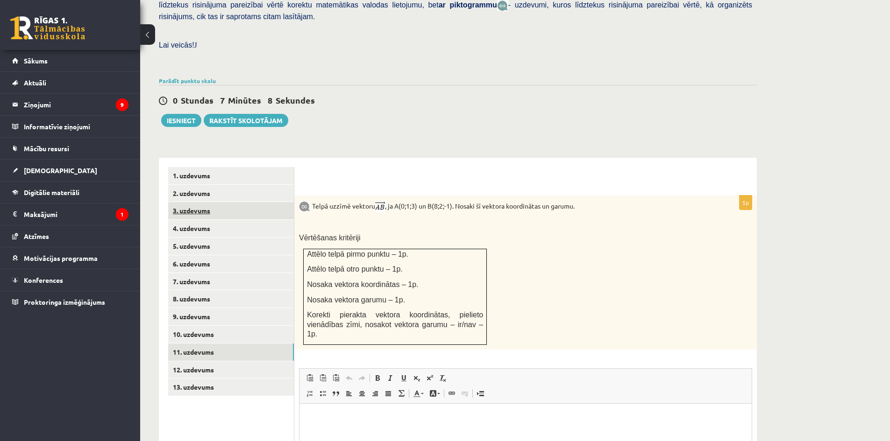
click at [192, 202] on link "3. uzdevums" at bounding box center [231, 210] width 126 height 17
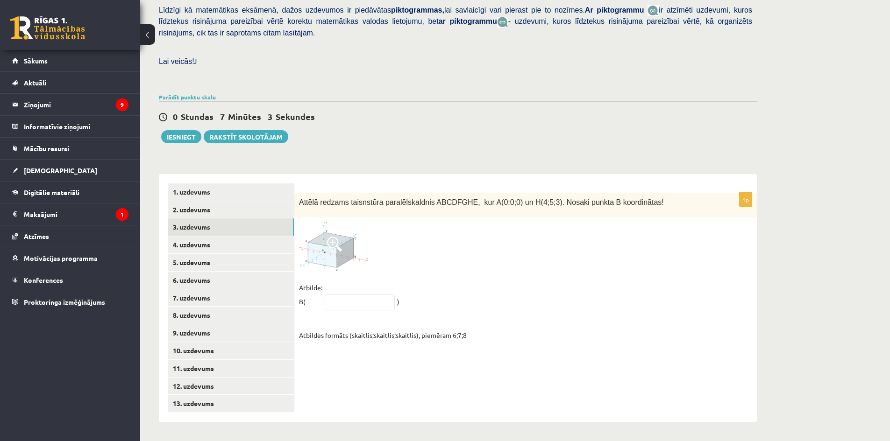
scroll to position [211, 0]
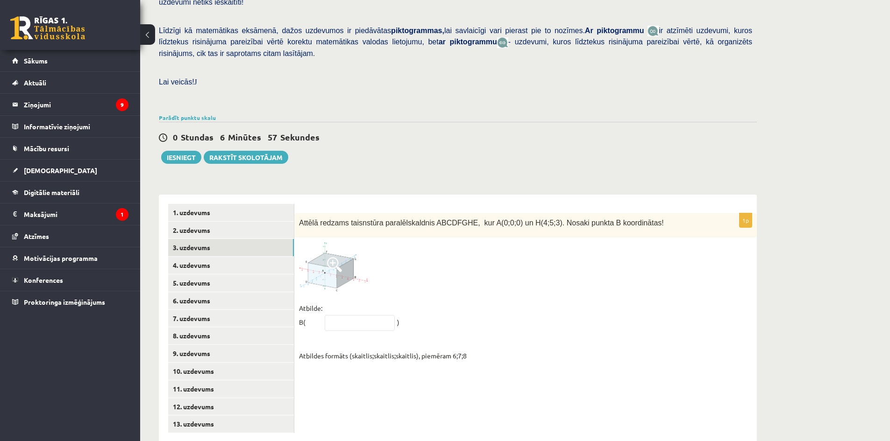
click at [331, 257] on span at bounding box center [334, 264] width 15 height 15
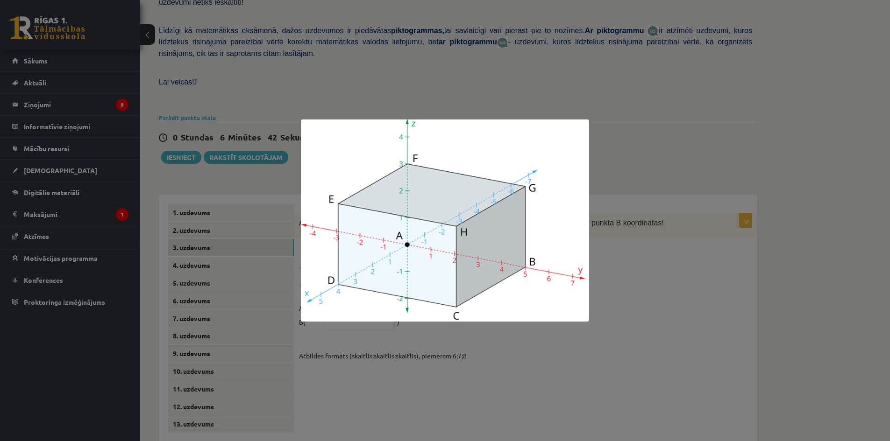
click at [642, 267] on div at bounding box center [445, 220] width 890 height 441
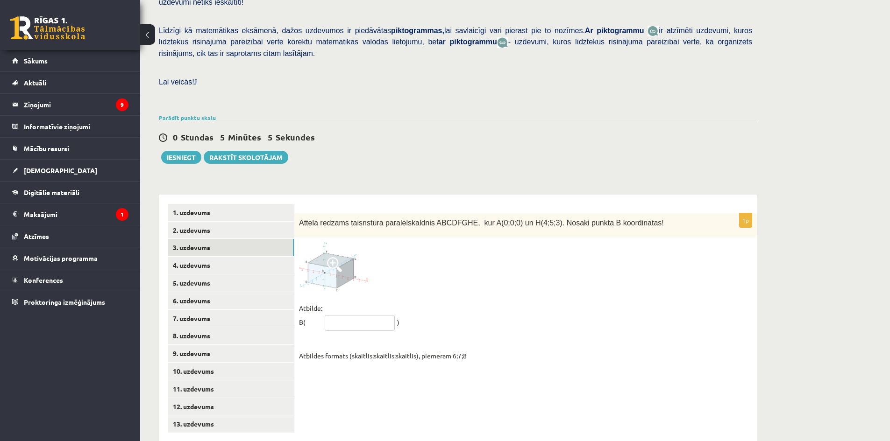
click at [345, 315] on input "text" at bounding box center [360, 323] width 70 height 16
type input "*****"
click at [177, 151] on button "Iesniegt" at bounding box center [181, 157] width 40 height 13
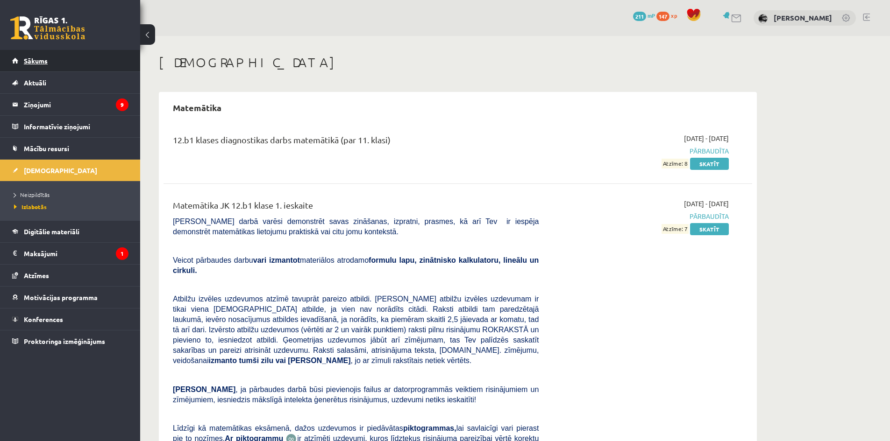
click at [43, 65] on link "Sākums" at bounding box center [70, 60] width 116 height 21
